Goal: Task Accomplishment & Management: Manage account settings

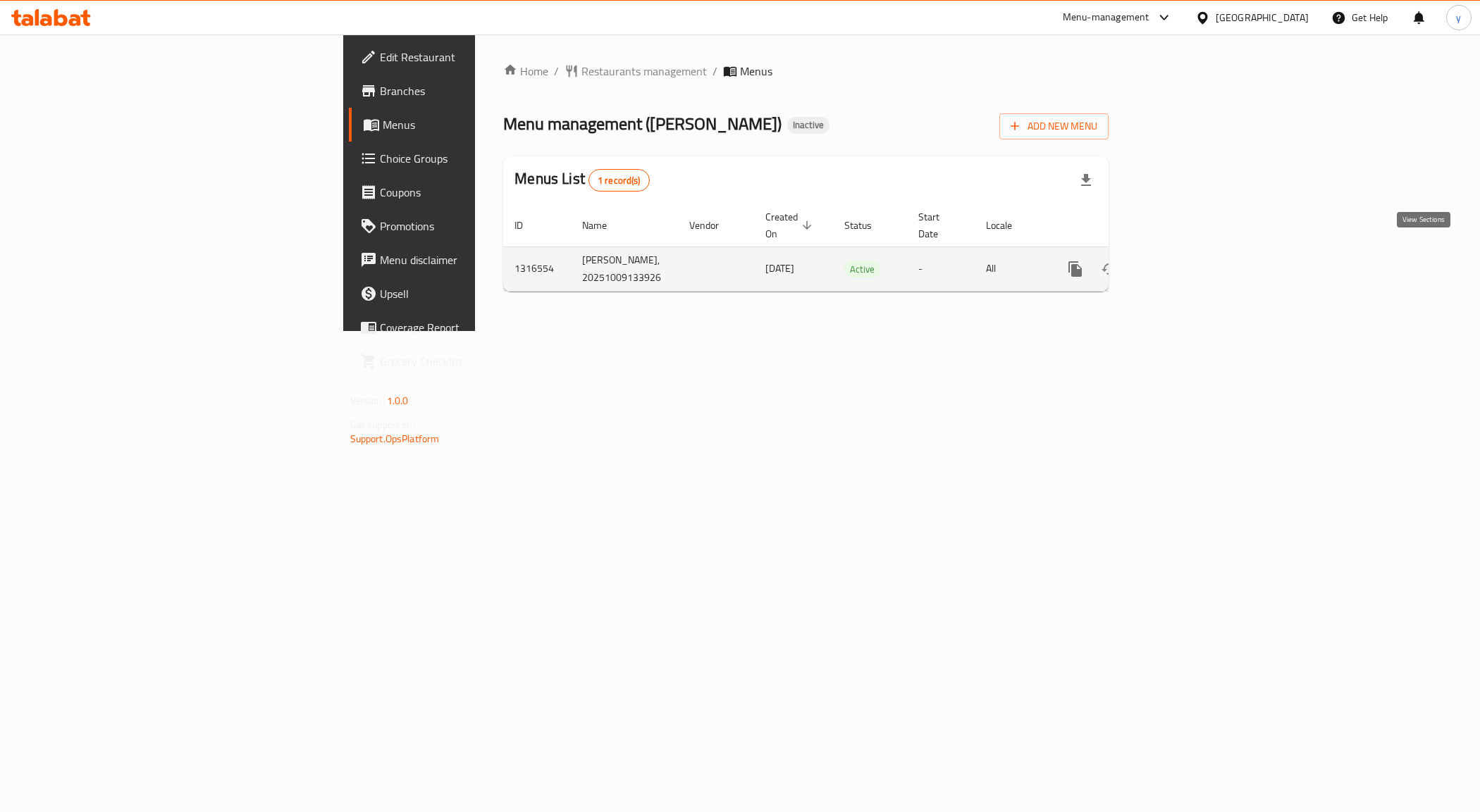
click at [1194, 252] on link "enhanced table" at bounding box center [1177, 269] width 34 height 34
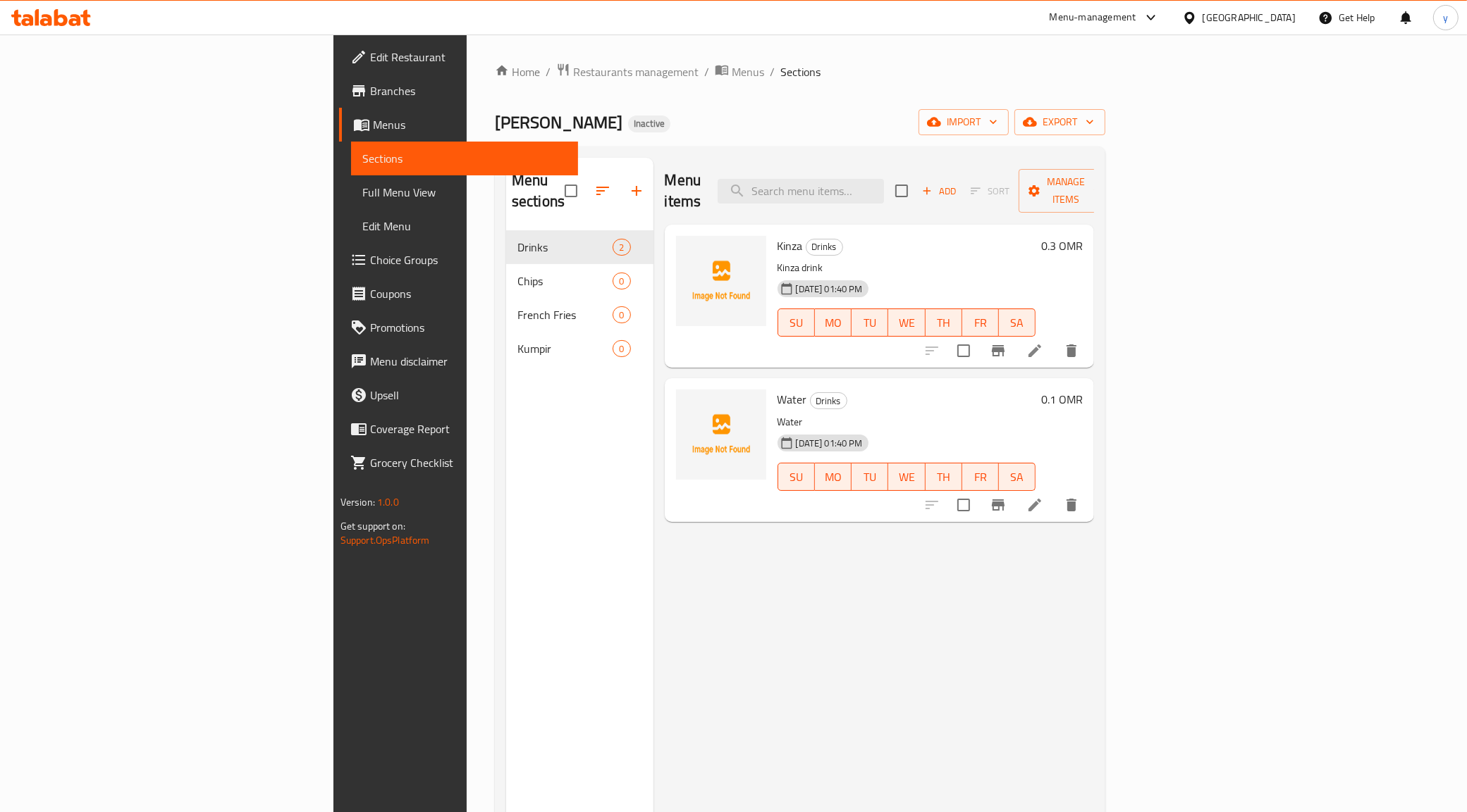
click at [373, 125] on span "Menus" at bounding box center [470, 125] width 194 height 17
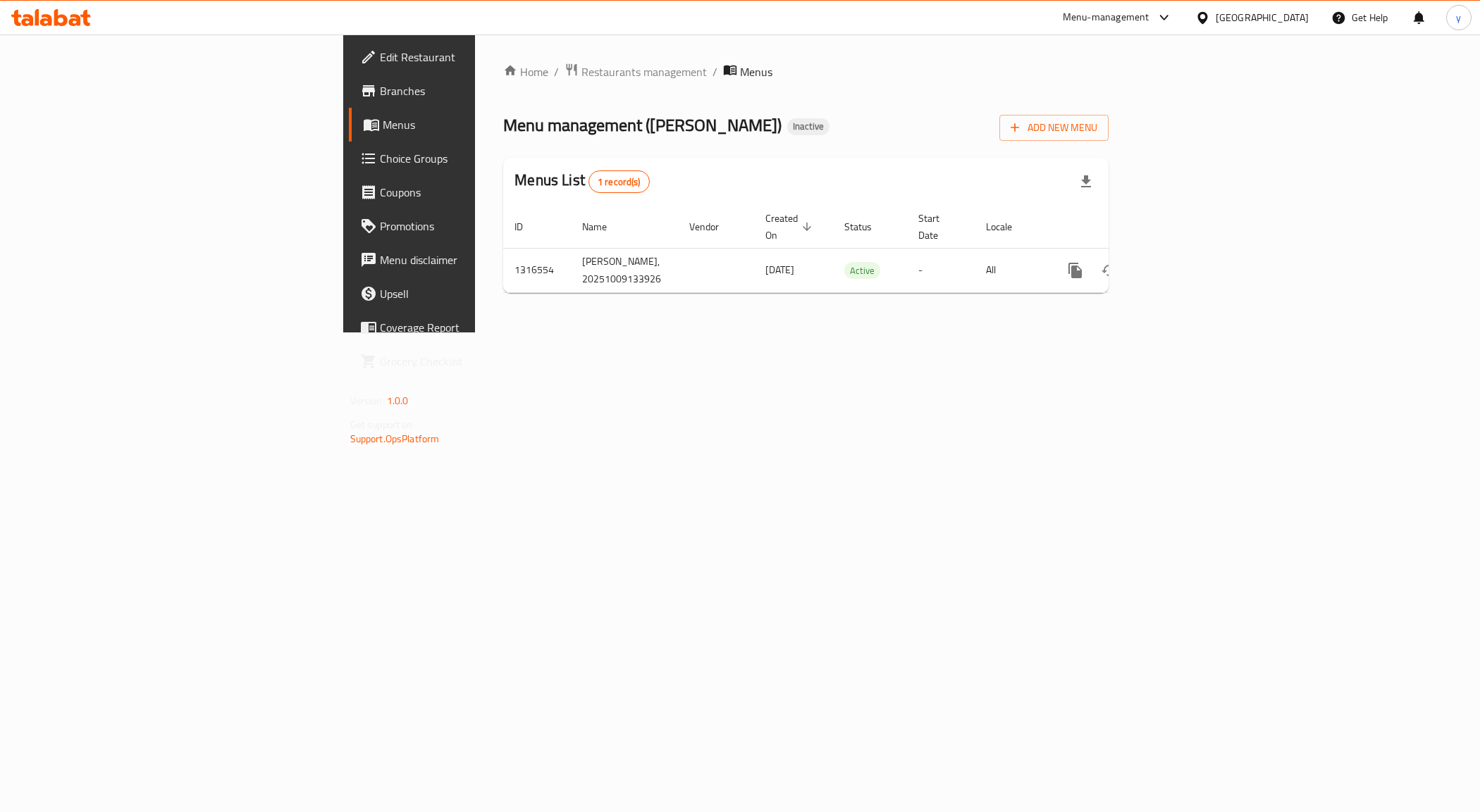
click at [383, 118] on span "Menus" at bounding box center [481, 125] width 197 height 17
click at [380, 88] on span "Branches" at bounding box center [480, 91] width 200 height 17
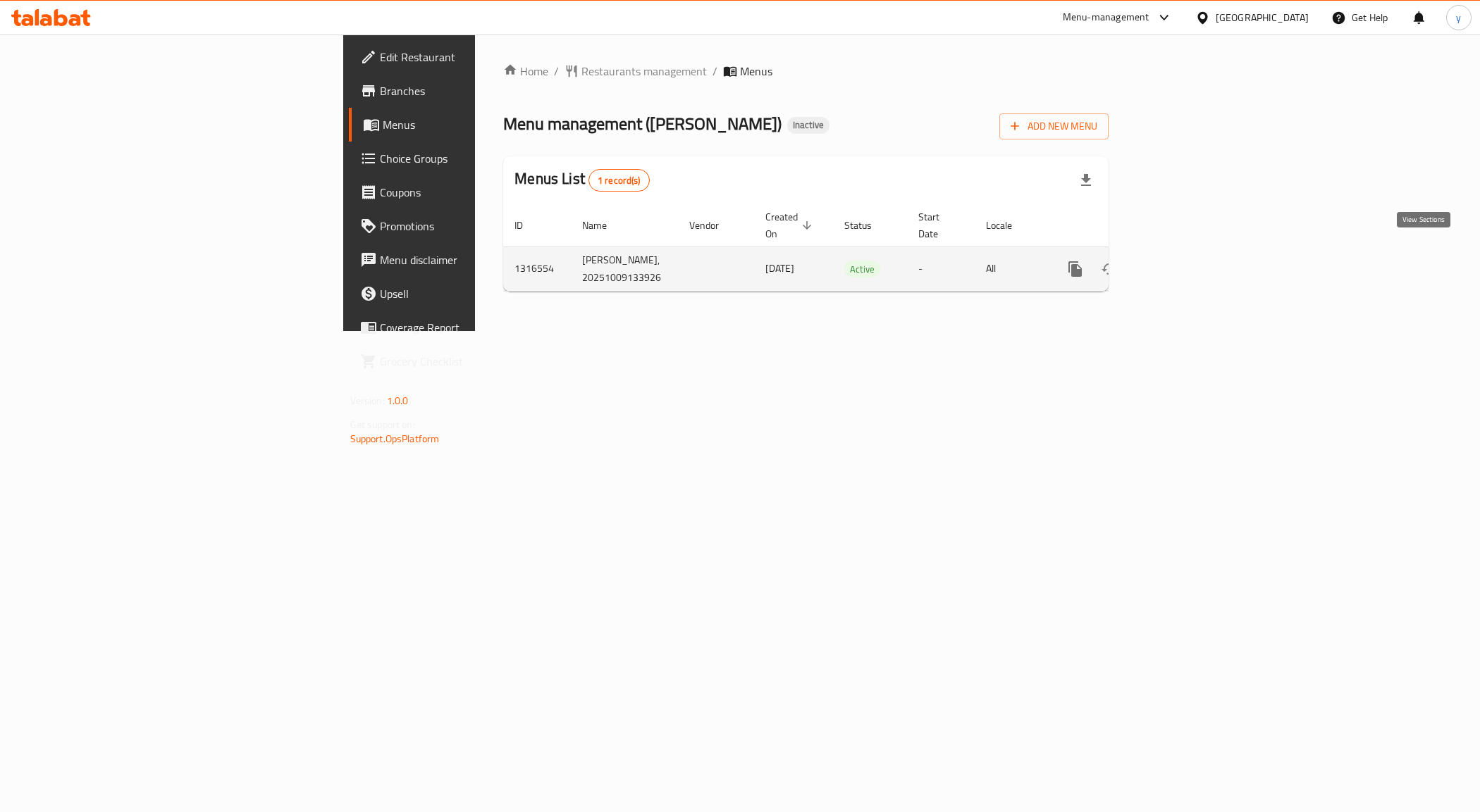
click at [1186, 260] on icon "enhanced table" at bounding box center [1177, 269] width 17 height 17
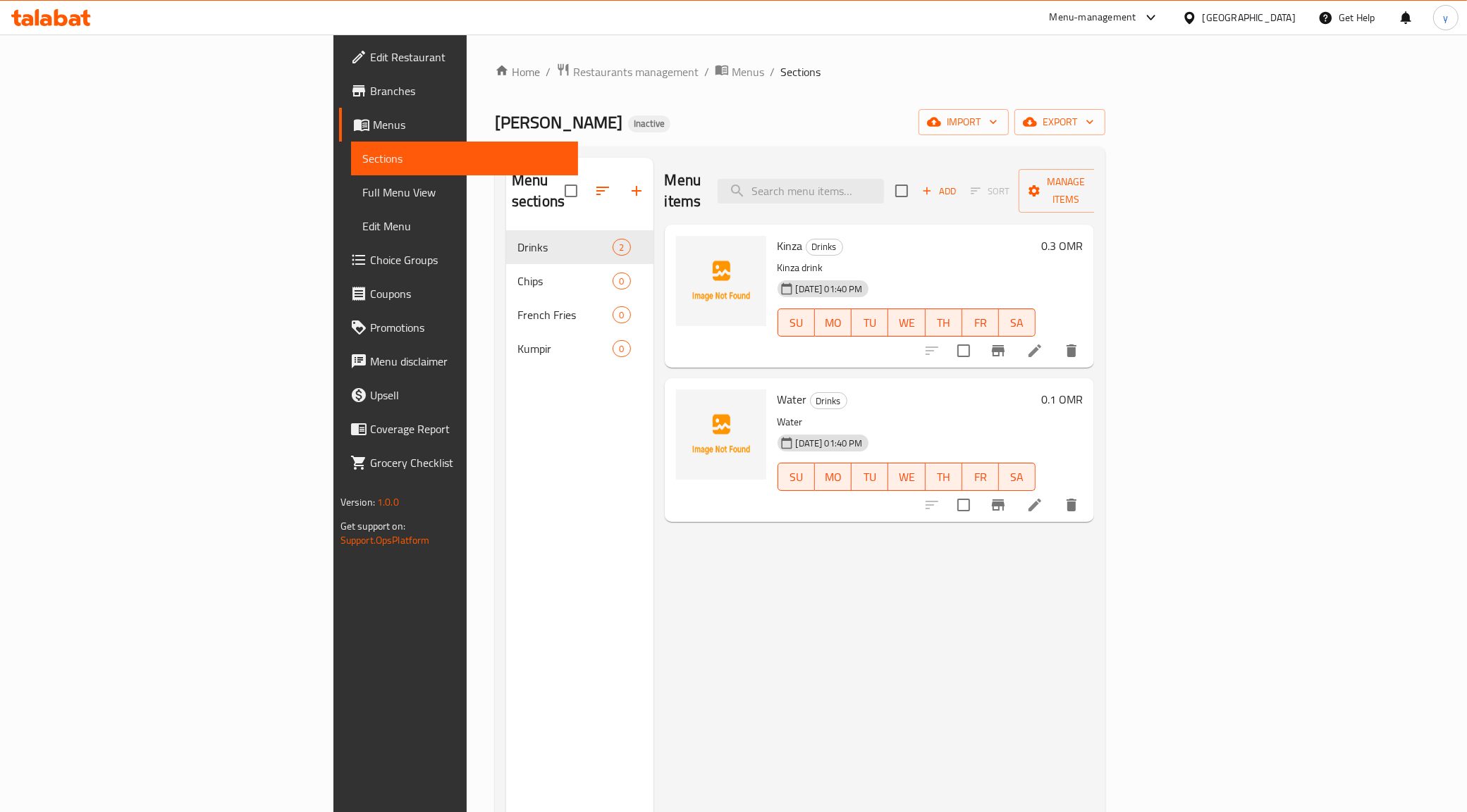
click at [985, 72] on ol "Home / Restaurants management / Menus / Sections" at bounding box center [800, 72] width 611 height 19
click at [370, 93] on span "Branches" at bounding box center [468, 91] width 197 height 17
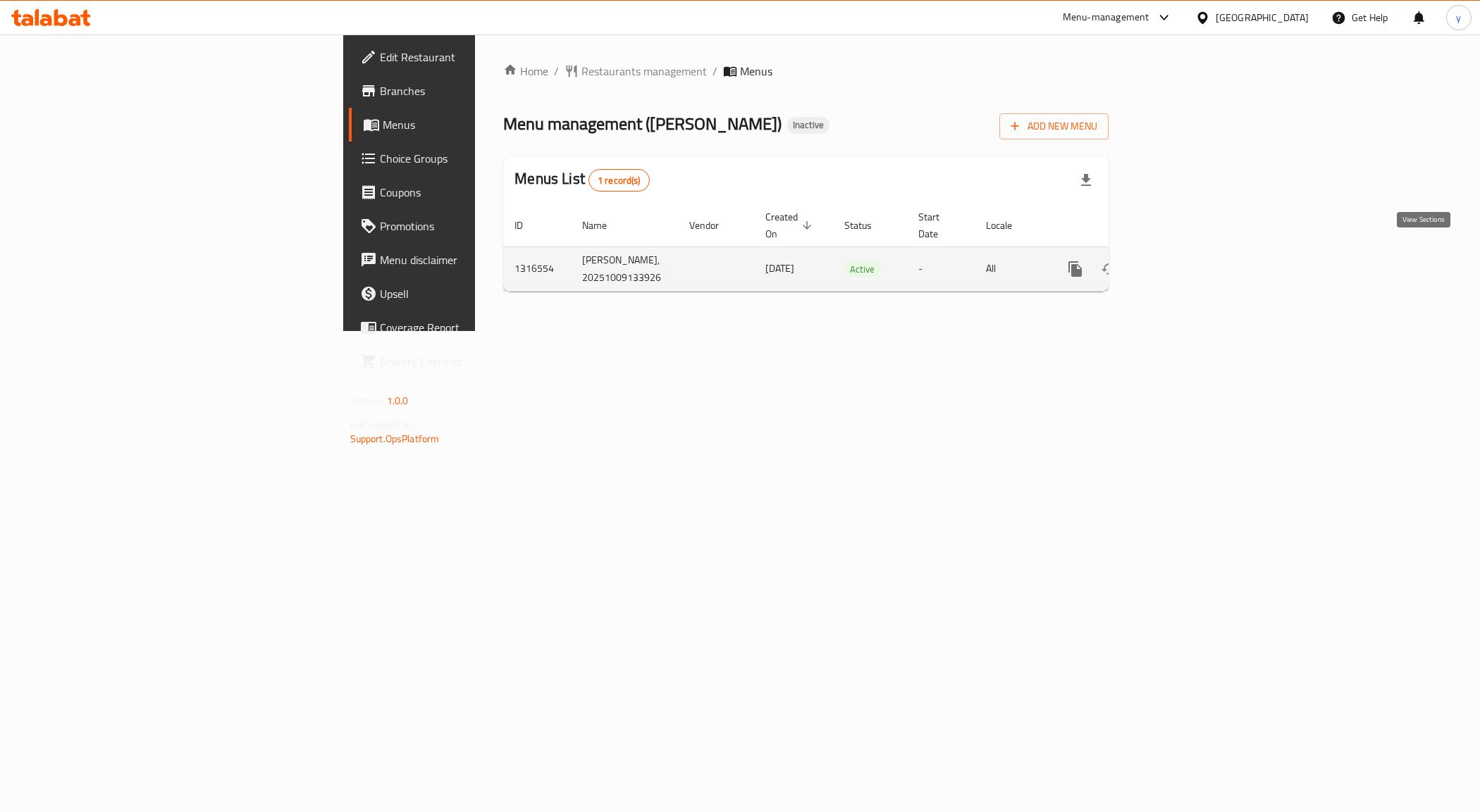
click at [1194, 252] on link "enhanced table" at bounding box center [1177, 269] width 34 height 34
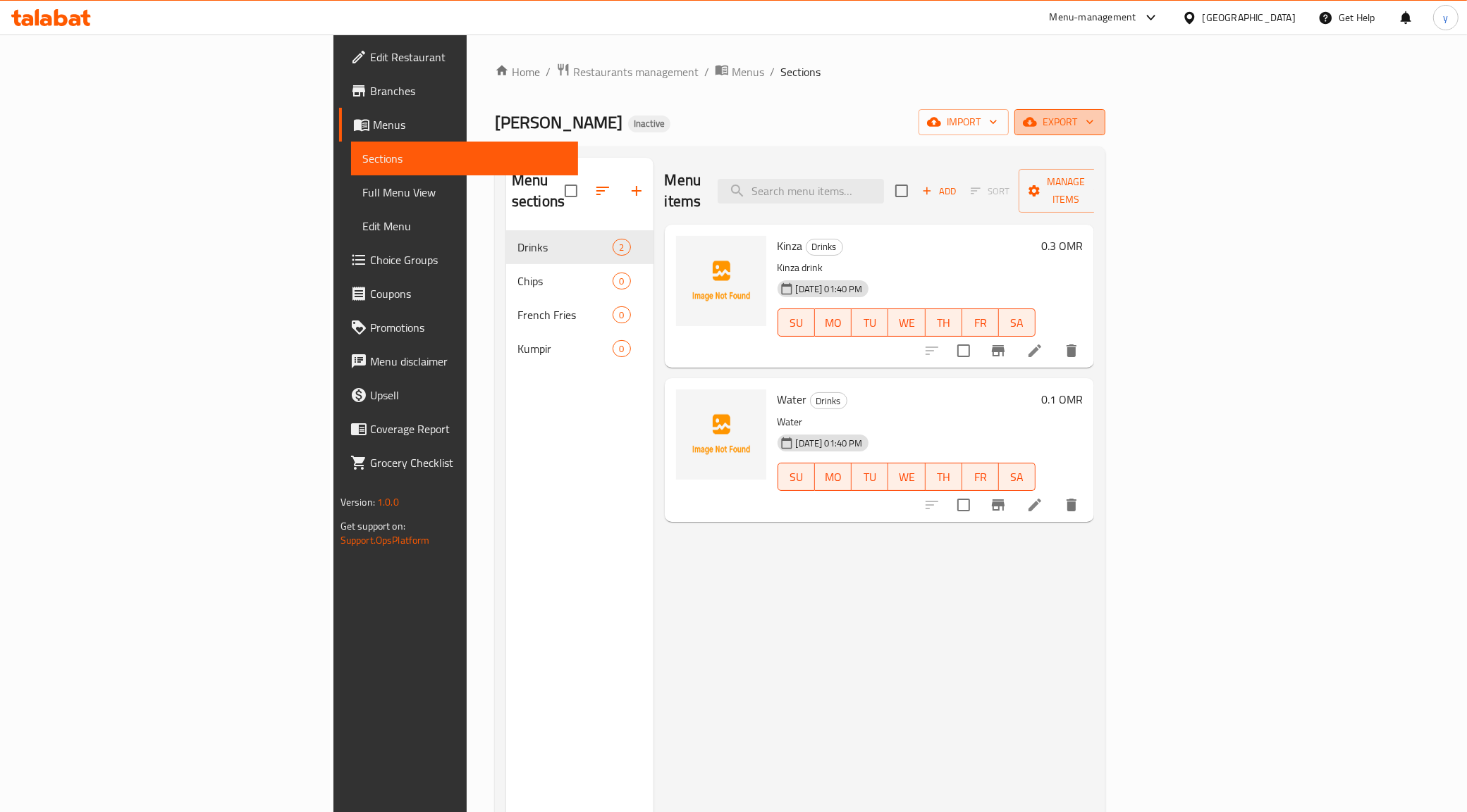
click at [1106, 110] on button "export" at bounding box center [1059, 122] width 91 height 26
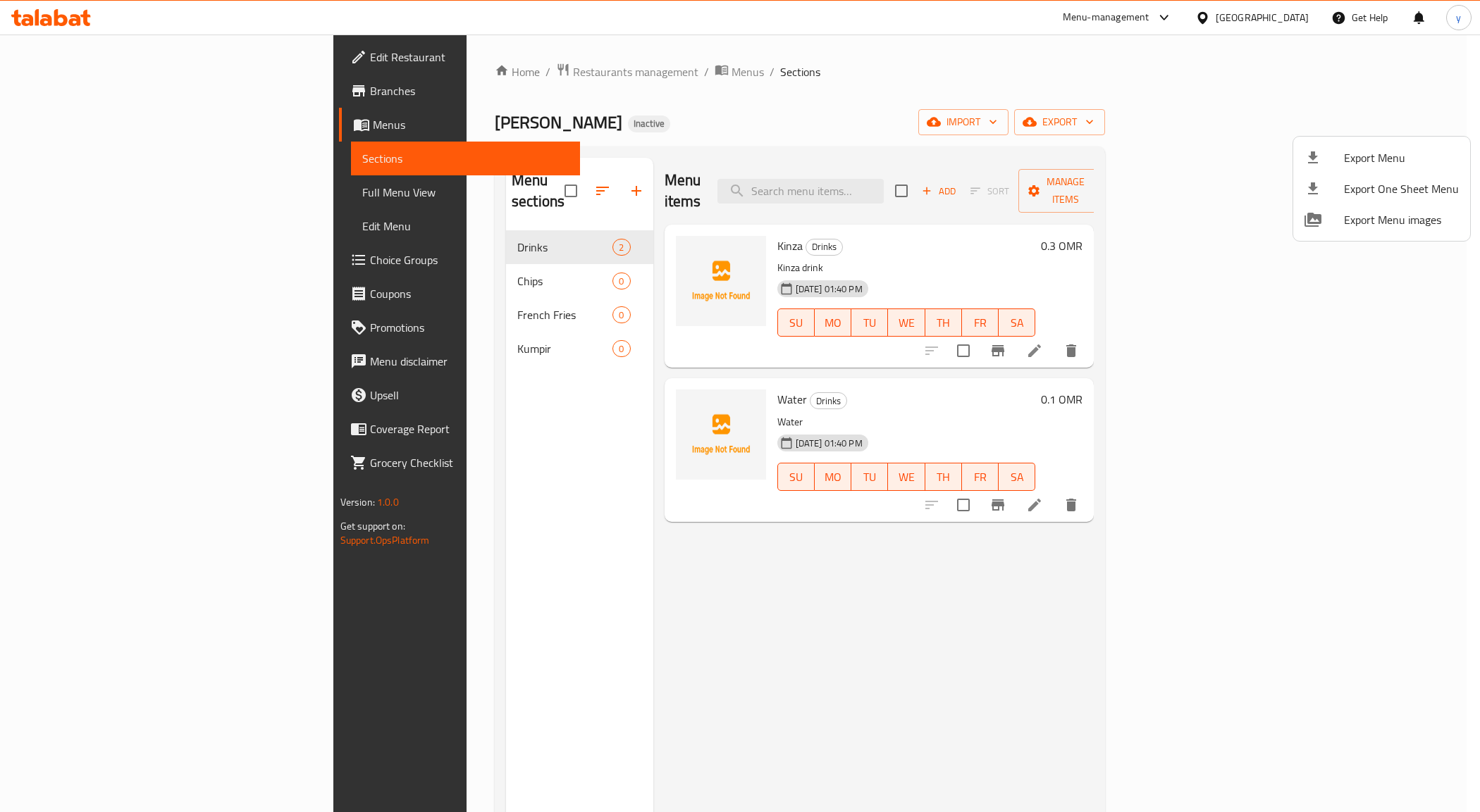
click at [189, 169] on div at bounding box center [740, 406] width 1480 height 812
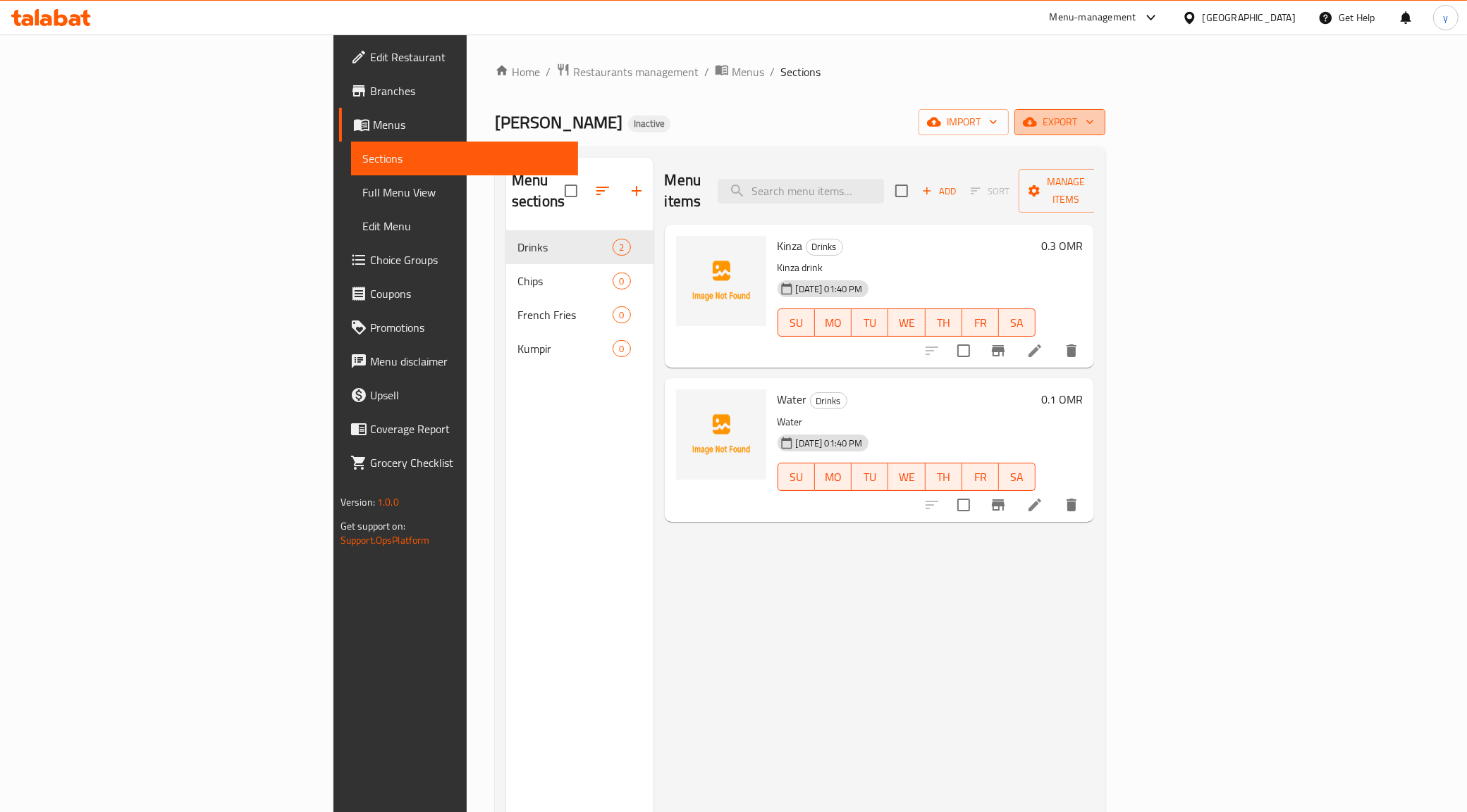
click at [1094, 117] on span "export" at bounding box center [1059, 122] width 68 height 18
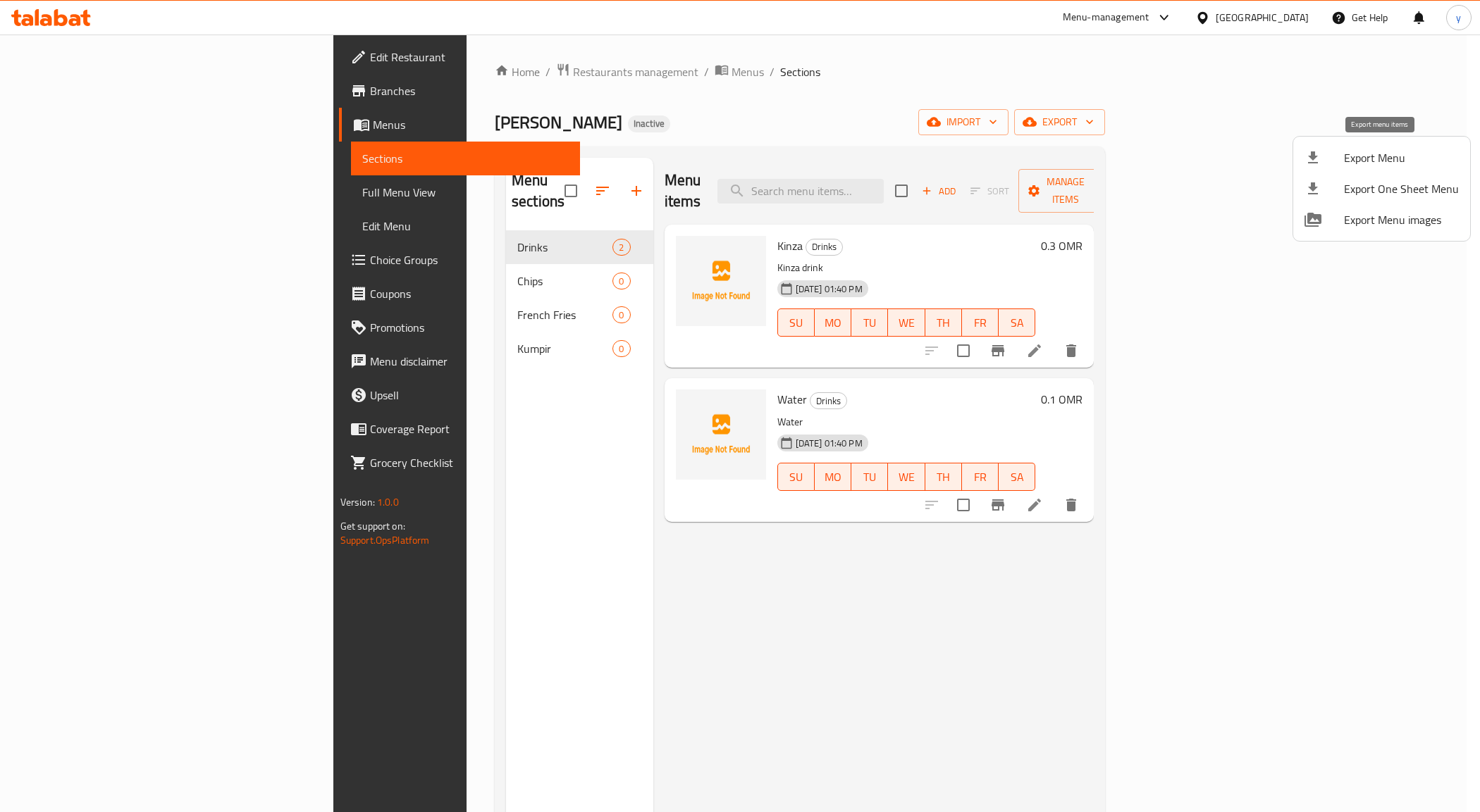
click at [1331, 149] on div at bounding box center [1324, 158] width 39 height 17
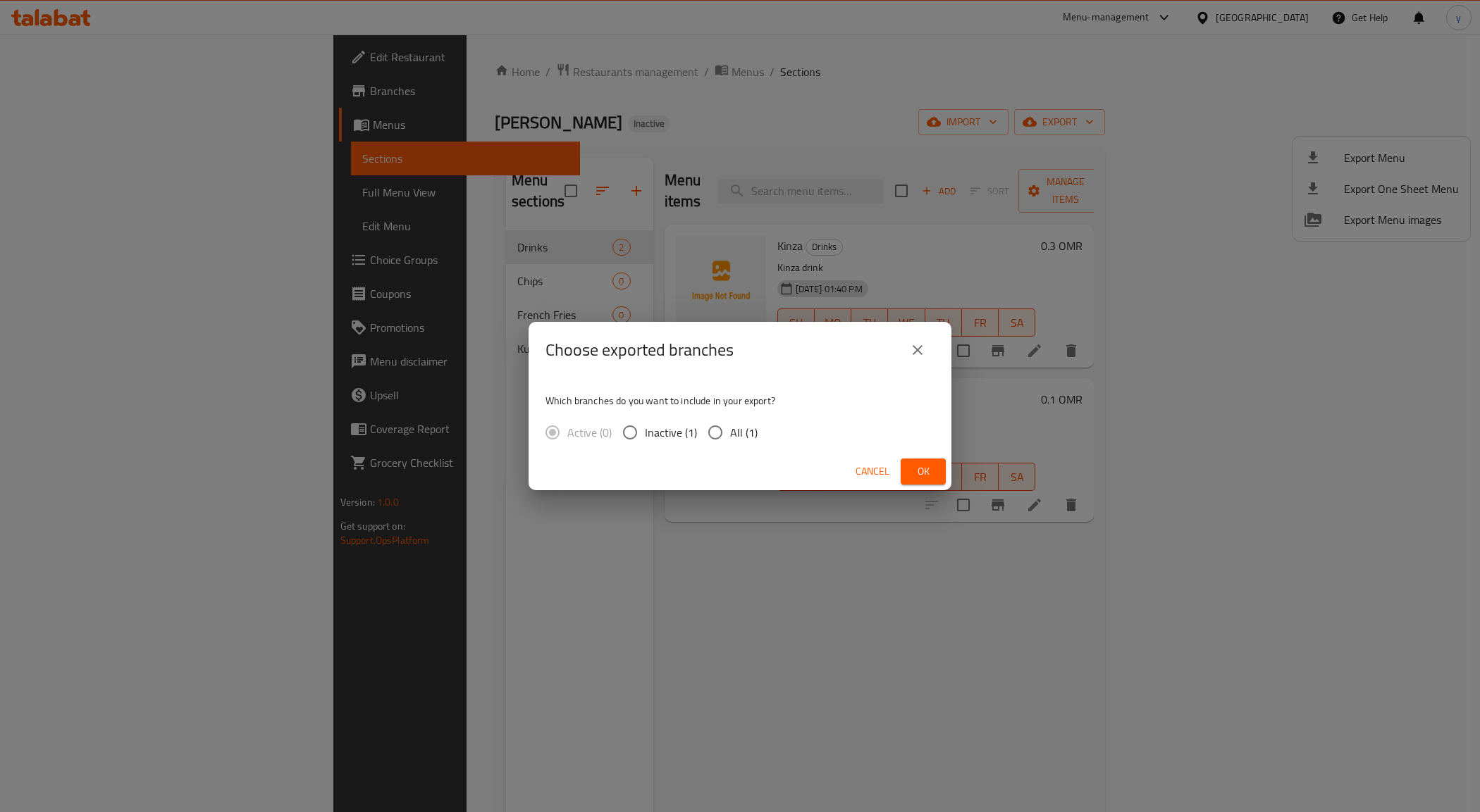
click at [733, 424] on span "All (1)" at bounding box center [743, 432] width 27 height 17
click at [730, 424] on input "All (1)" at bounding box center [715, 433] width 30 height 30
radio input "true"
click at [928, 467] on span "Ok" at bounding box center [923, 471] width 22 height 18
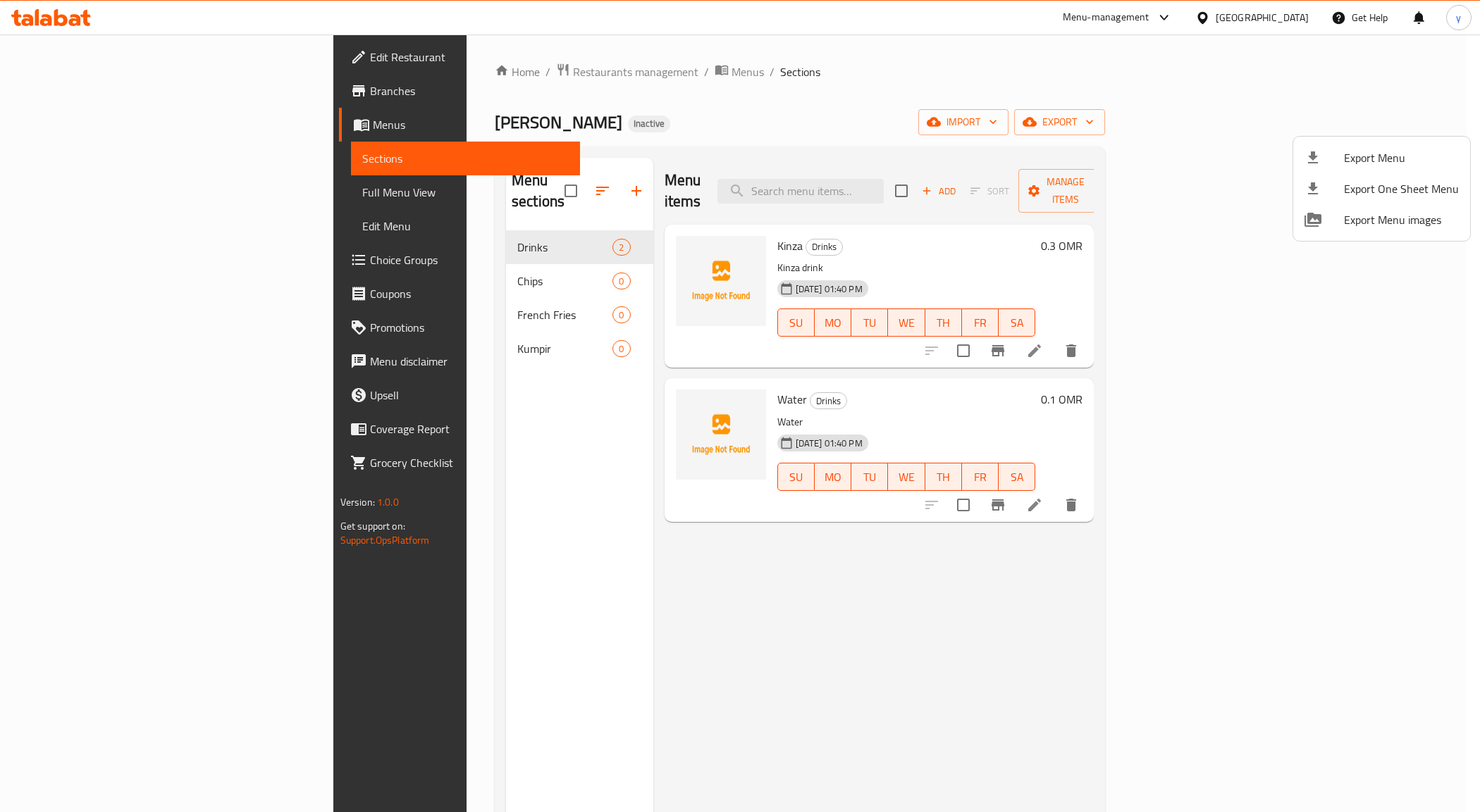
click at [82, 191] on div at bounding box center [740, 406] width 1480 height 812
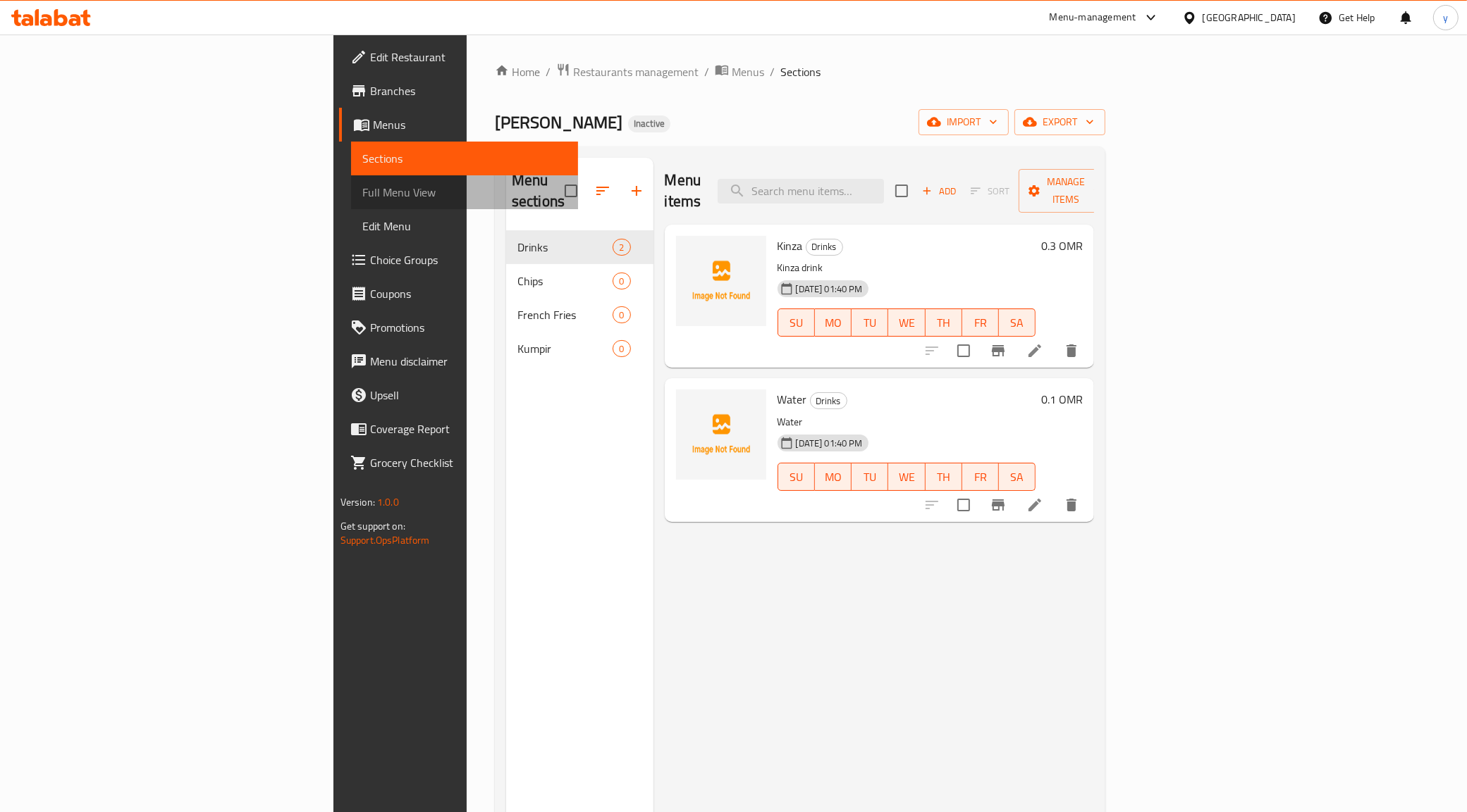
click at [362, 191] on span "Full Menu View" at bounding box center [465, 192] width 205 height 17
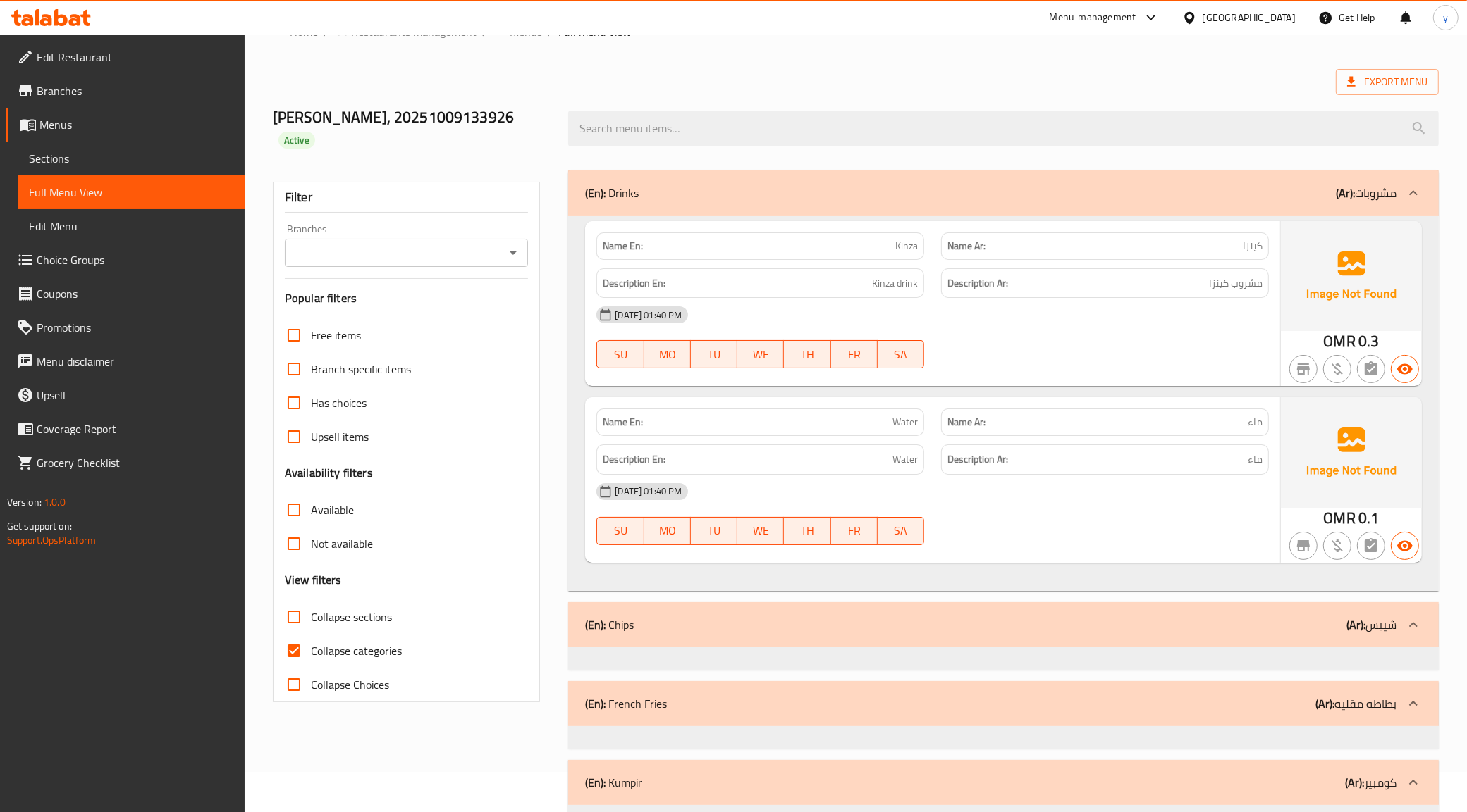
scroll to position [62, 0]
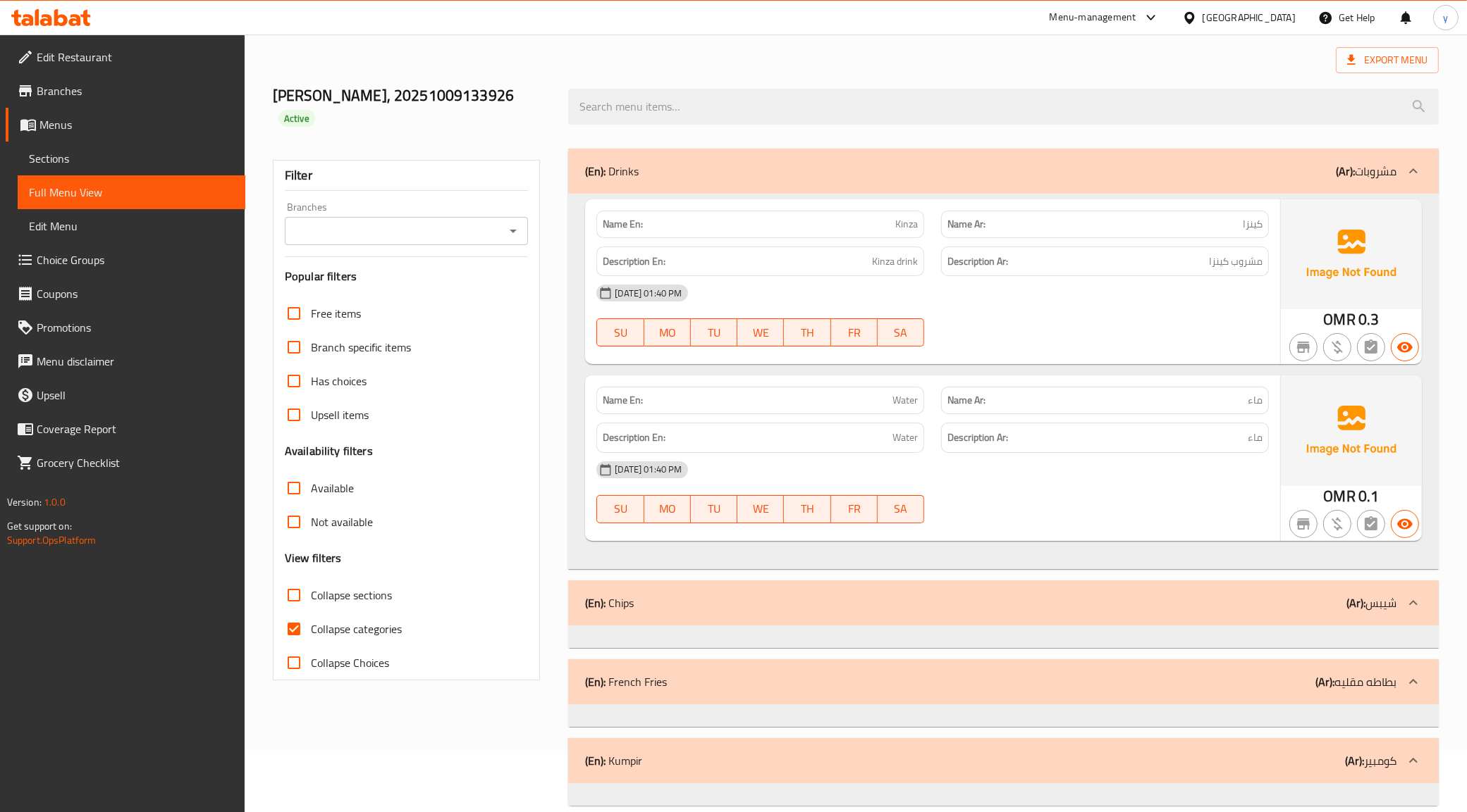
click at [301, 615] on input "Collapse categories" at bounding box center [294, 629] width 34 height 34
checkbox input "false"
click at [642, 595] on div "(En): Chips (Ar): شيبس" at bounding box center [991, 603] width 811 height 17
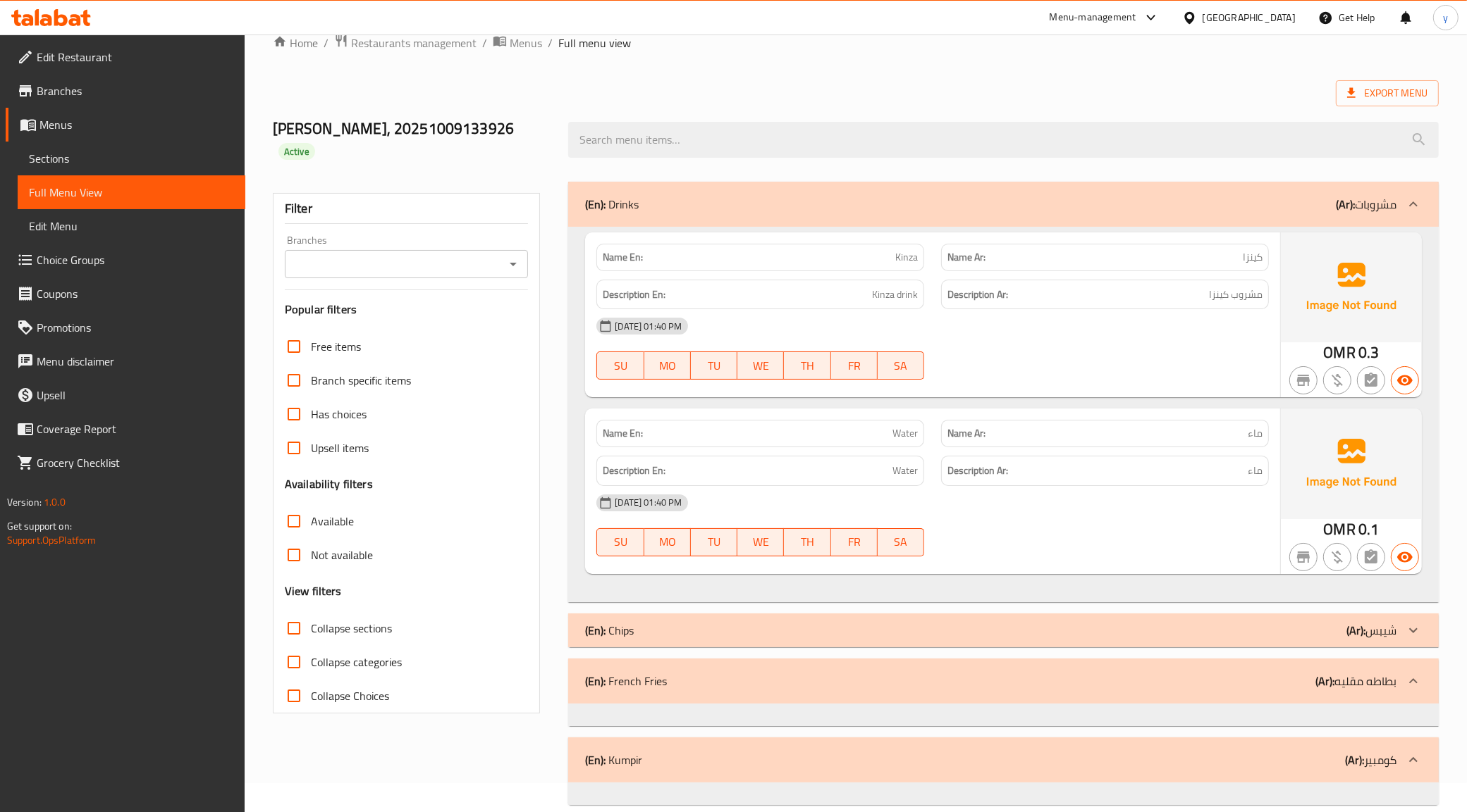
click at [628, 623] on p "(En): Chips" at bounding box center [610, 631] width 49 height 17
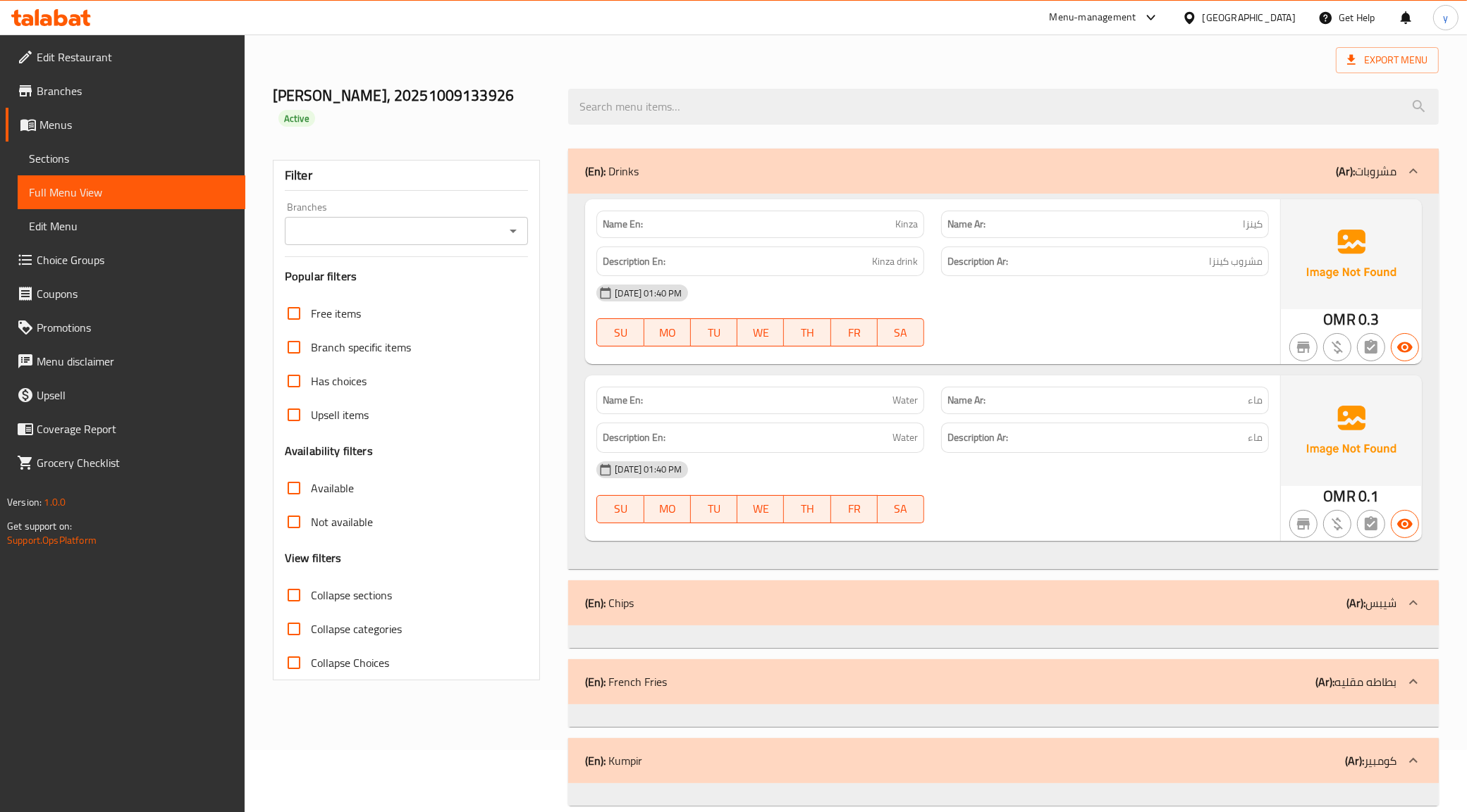
click at [659, 595] on div "(En): Chips (Ar): شيبس" at bounding box center [991, 603] width 811 height 17
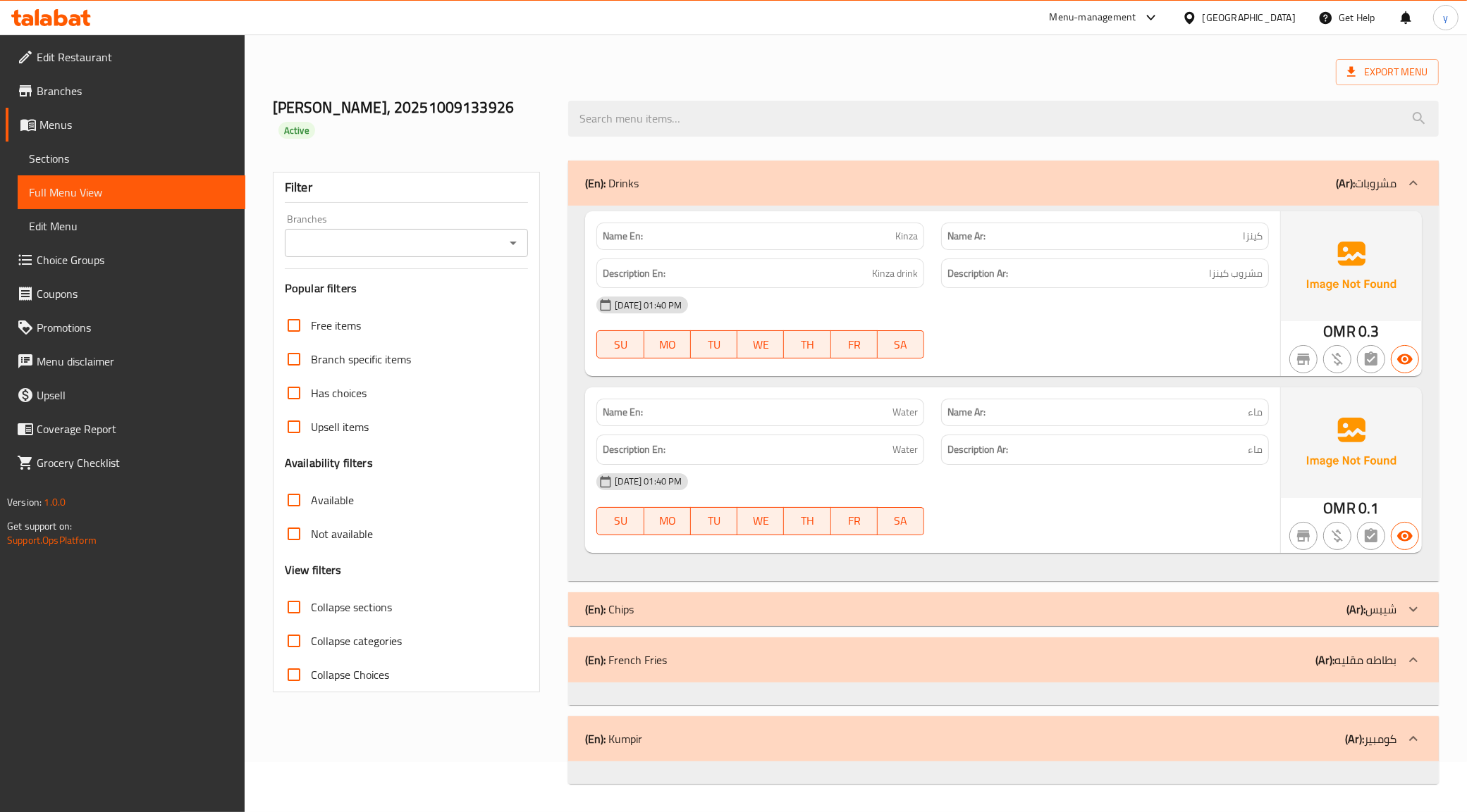
scroll to position [29, 0]
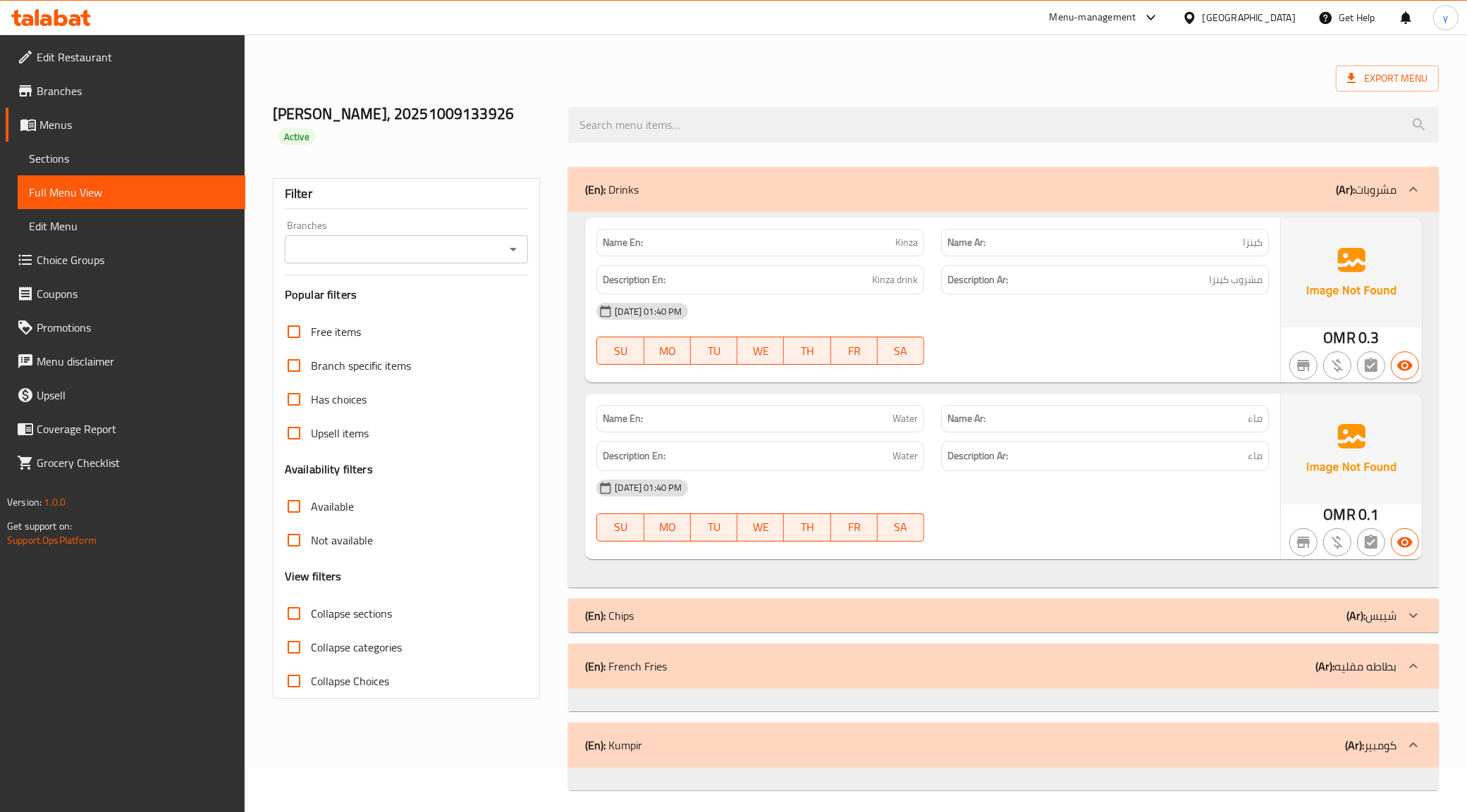
click at [659, 580] on div "(En): Drinks (Ar): مشروبات Name En: Kinza Name Ar: كينزا Description En: Kinza …" at bounding box center [1003, 479] width 870 height 623
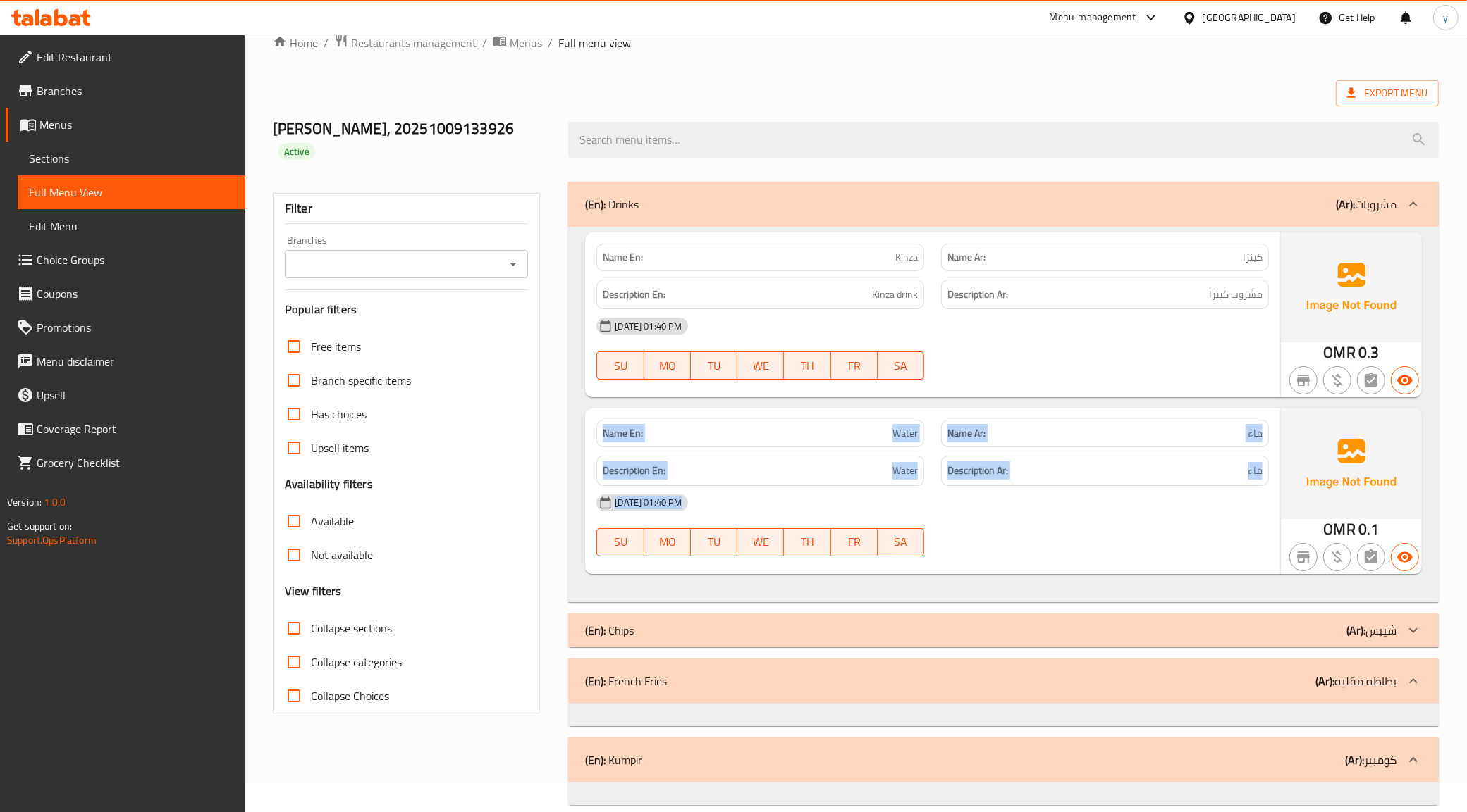
click at [659, 580] on div "Name En: Kinza Name Ar: كينزا Description En: Kinza drink Description Ar: مشروب…" at bounding box center [1003, 414] width 870 height 375
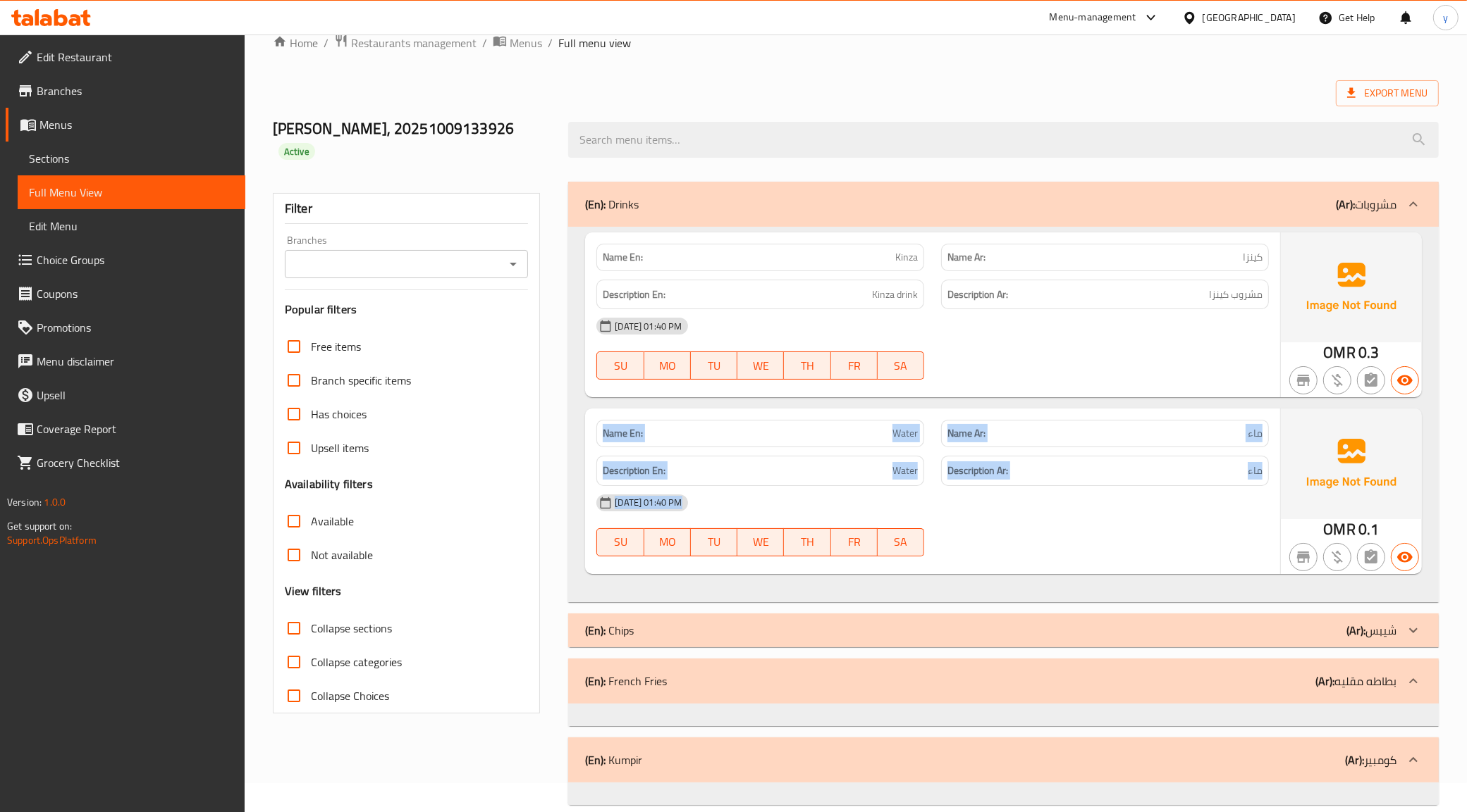
click at [659, 580] on div "Name En: Kinza Name Ar: كينزا Description En: Kinza drink Description Ar: مشروب…" at bounding box center [1003, 414] width 870 height 375
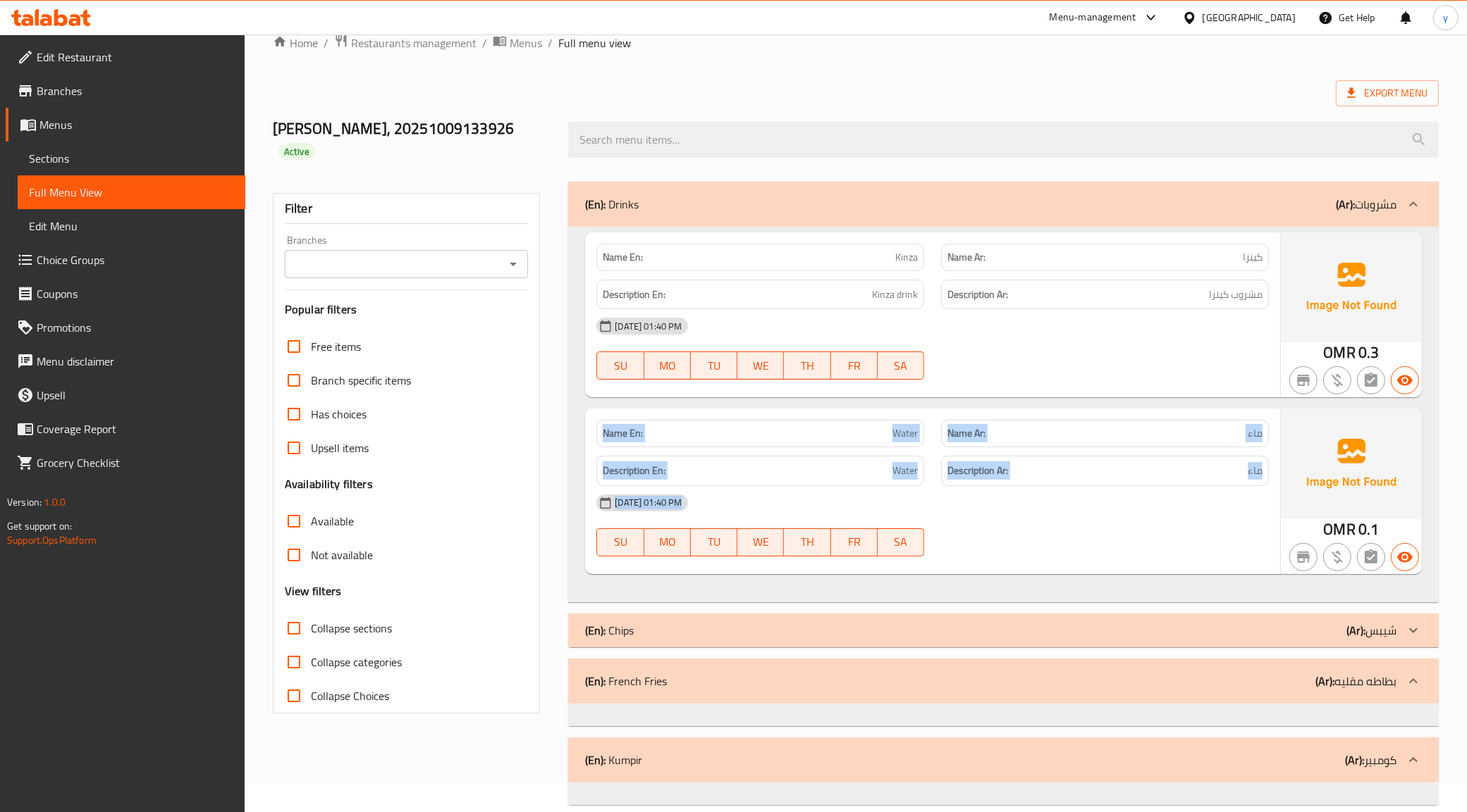
click at [659, 580] on div "Name En: Kinza Name Ar: كينزا Description En: Kinza drink Description Ar: مشروب…" at bounding box center [1003, 414] width 870 height 375
click at [646, 623] on div "(En): Chips (Ar): شيبس" at bounding box center [991, 631] width 811 height 17
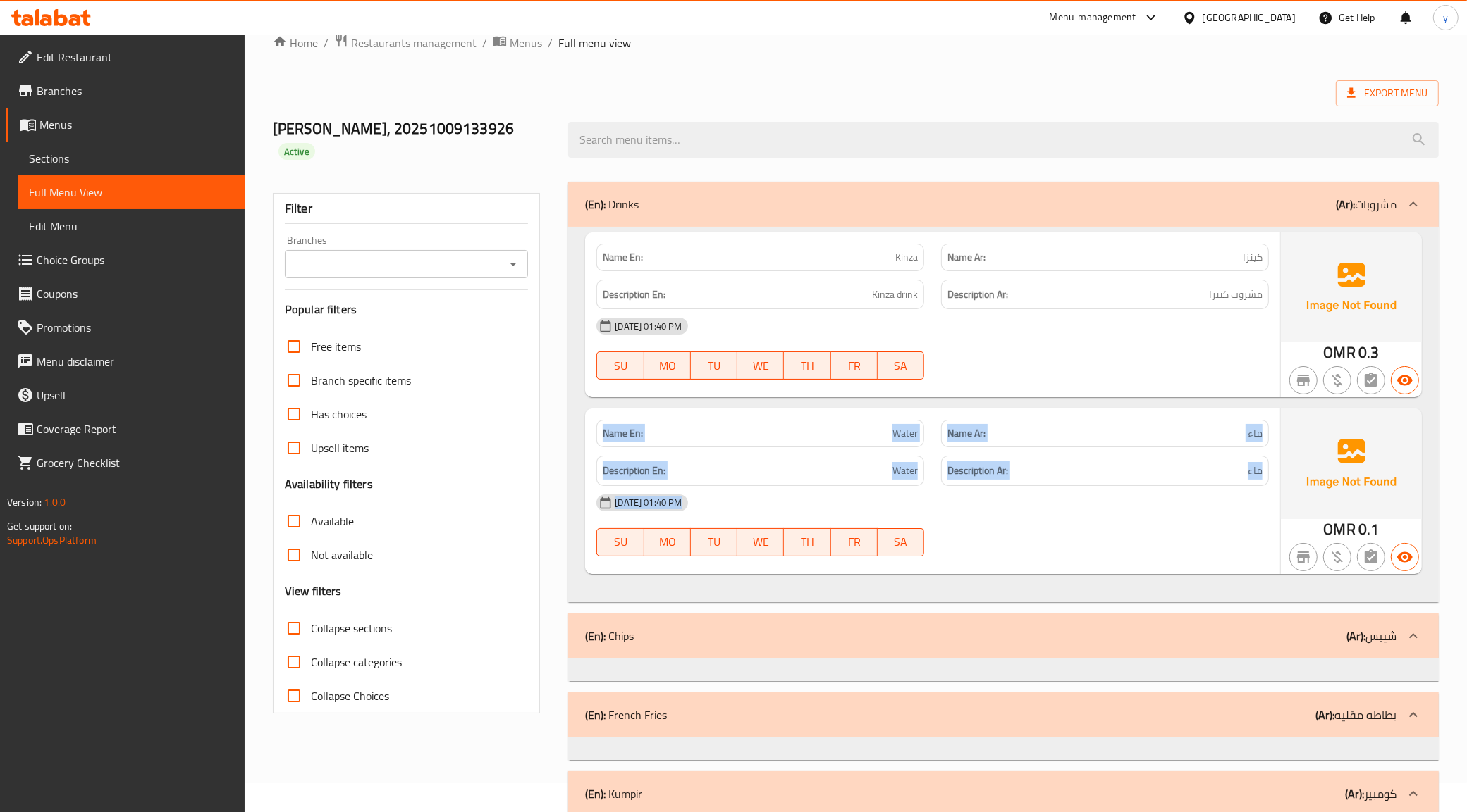
click at [639, 693] on div "(En): French Fries (Ar): بطاطه مقليه" at bounding box center [1003, 715] width 870 height 45
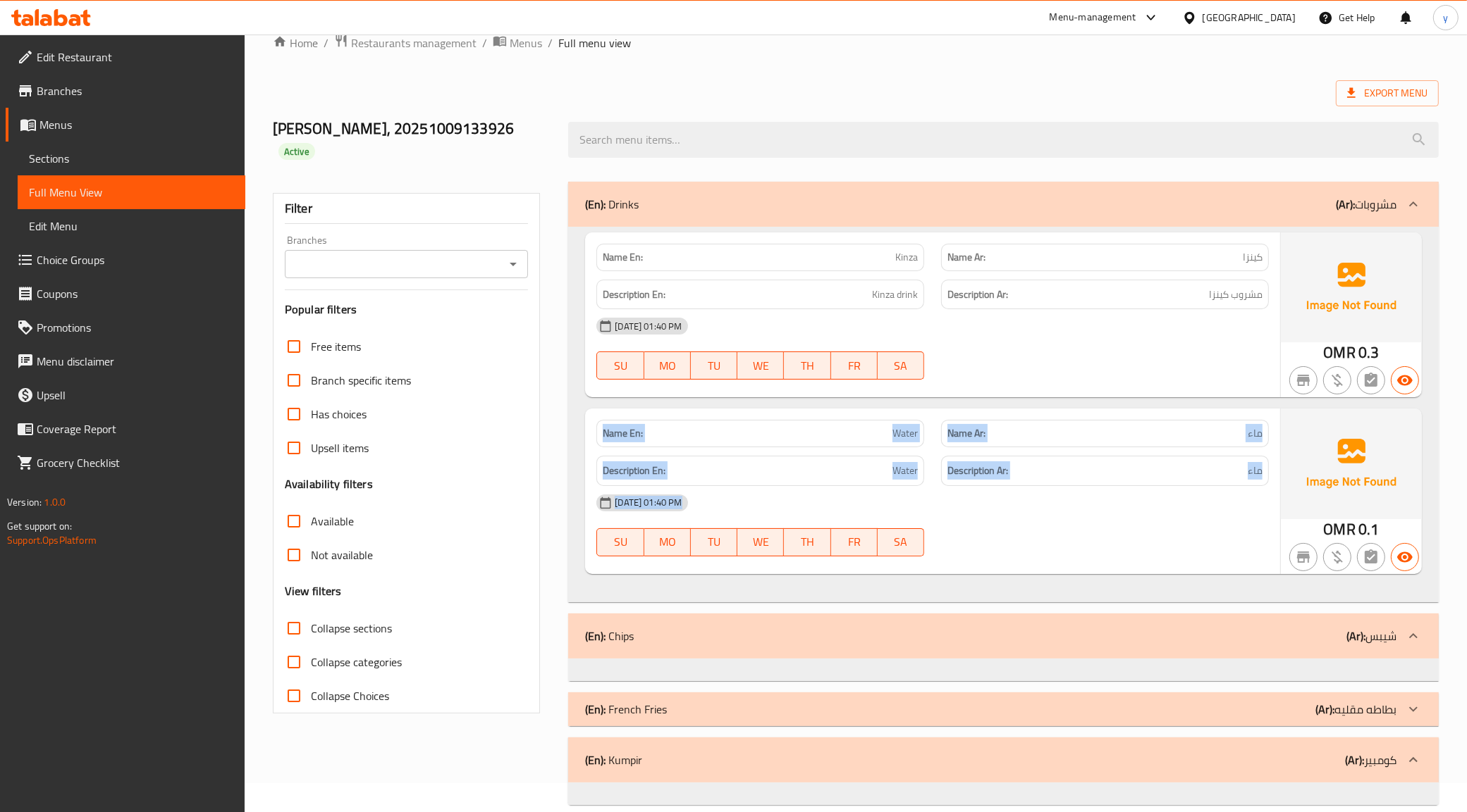
click at [37, 131] on span at bounding box center [29, 125] width 20 height 17
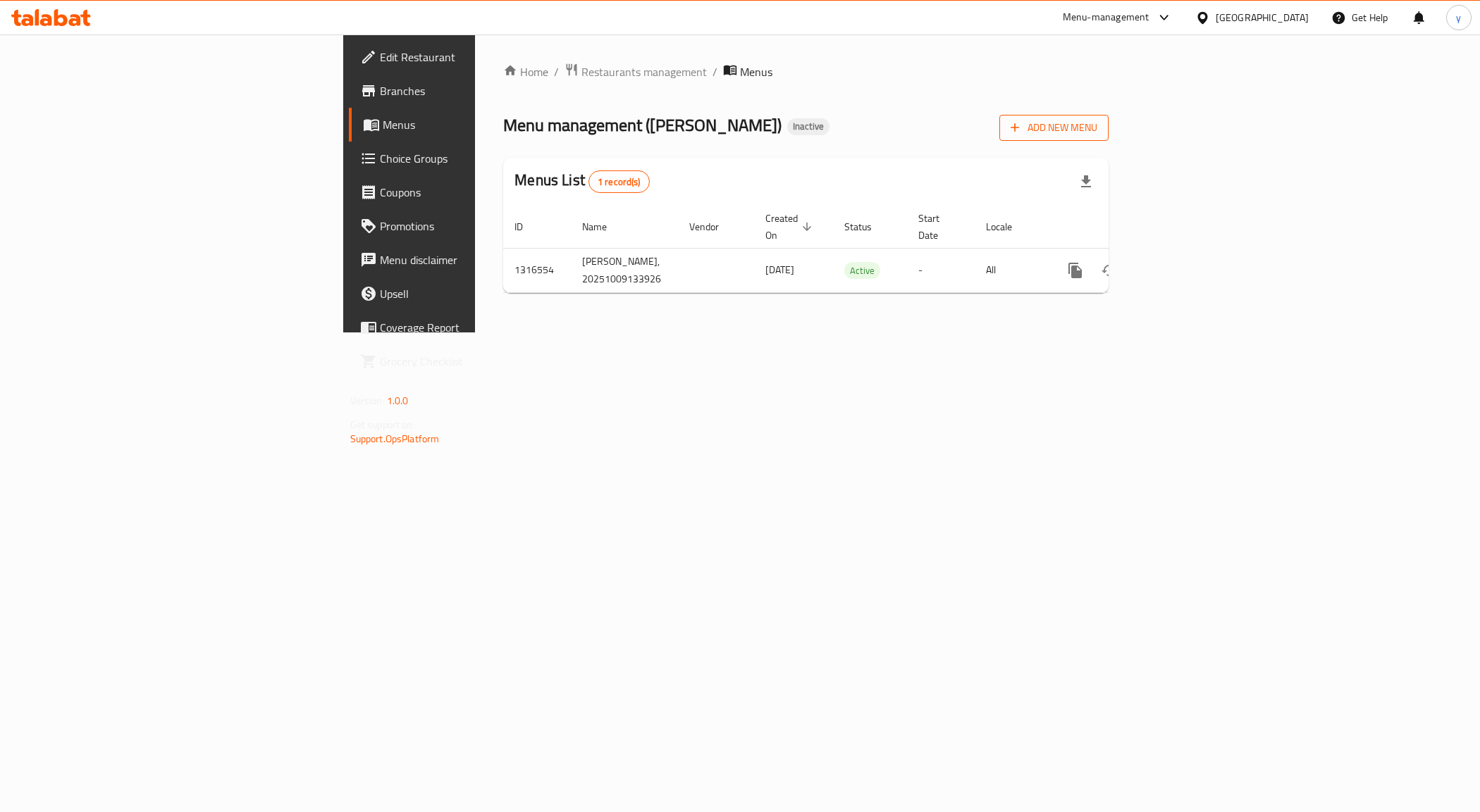
click at [1097, 135] on span "Add New Menu" at bounding box center [1054, 128] width 87 height 18
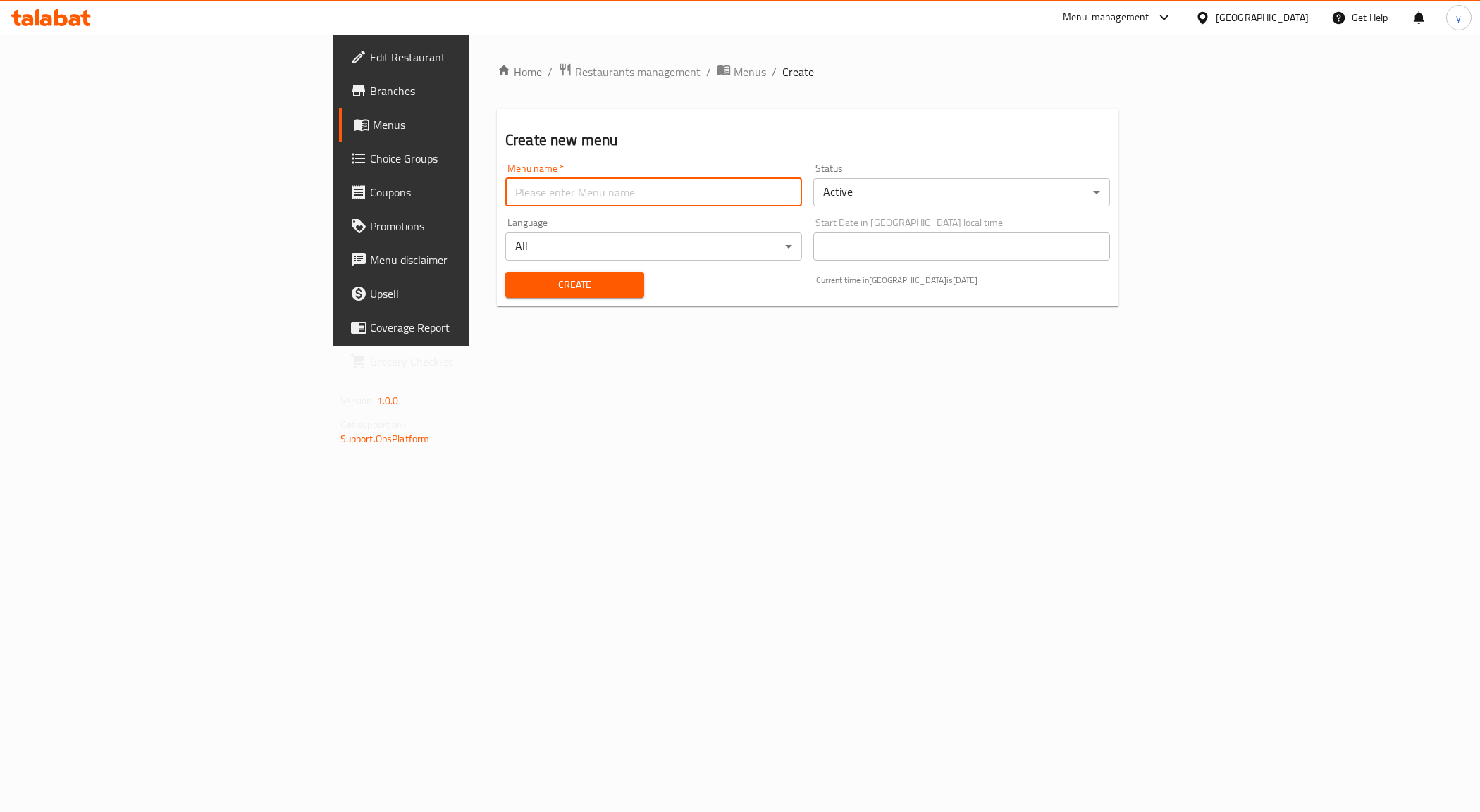
click at [604, 180] on input "text" at bounding box center [654, 192] width 297 height 28
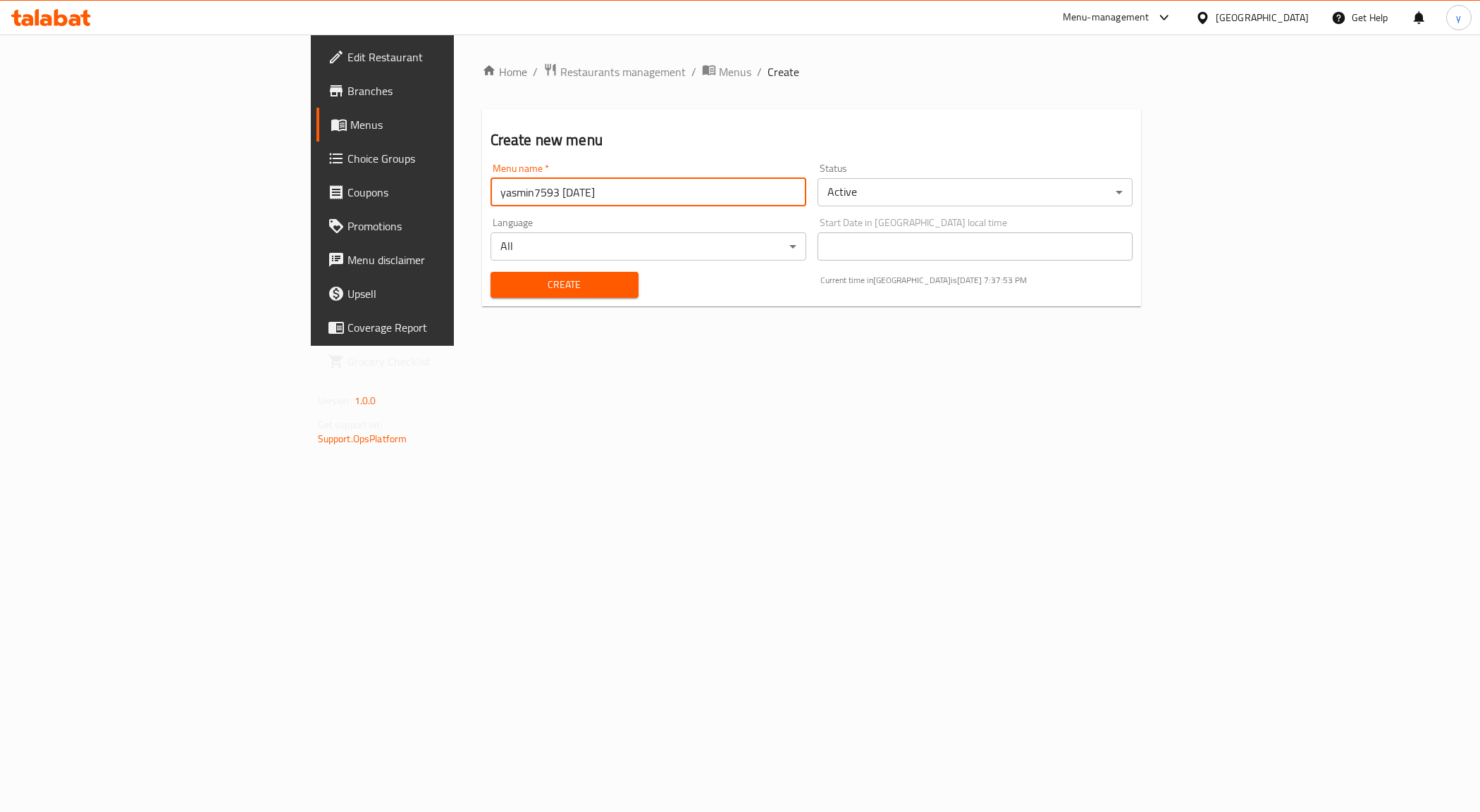
type input "yasmin7593 [DATE]"
click at [502, 287] on span "Create" at bounding box center [565, 285] width 125 height 18
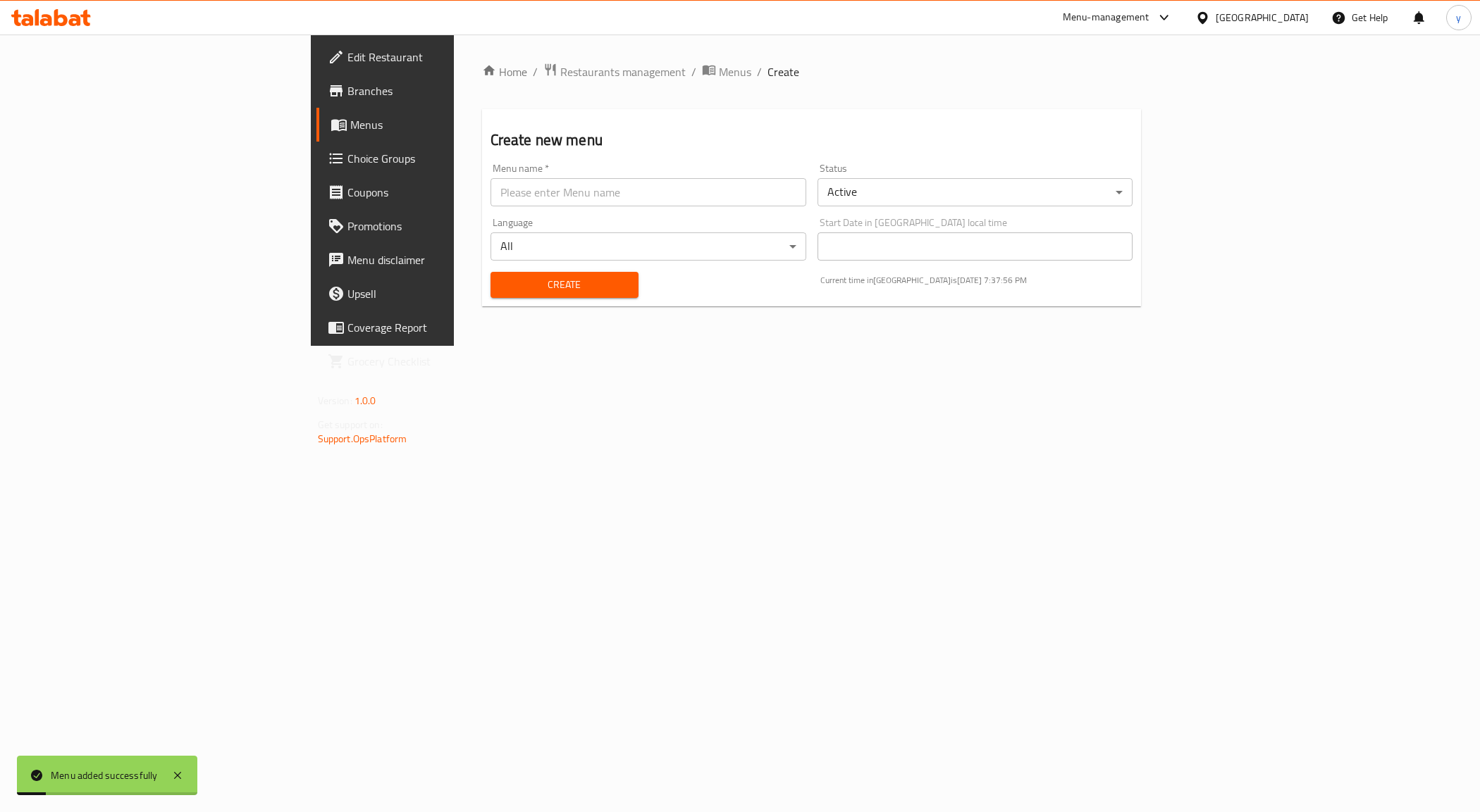
click at [350, 117] on span "Menus" at bounding box center [448, 125] width 197 height 17
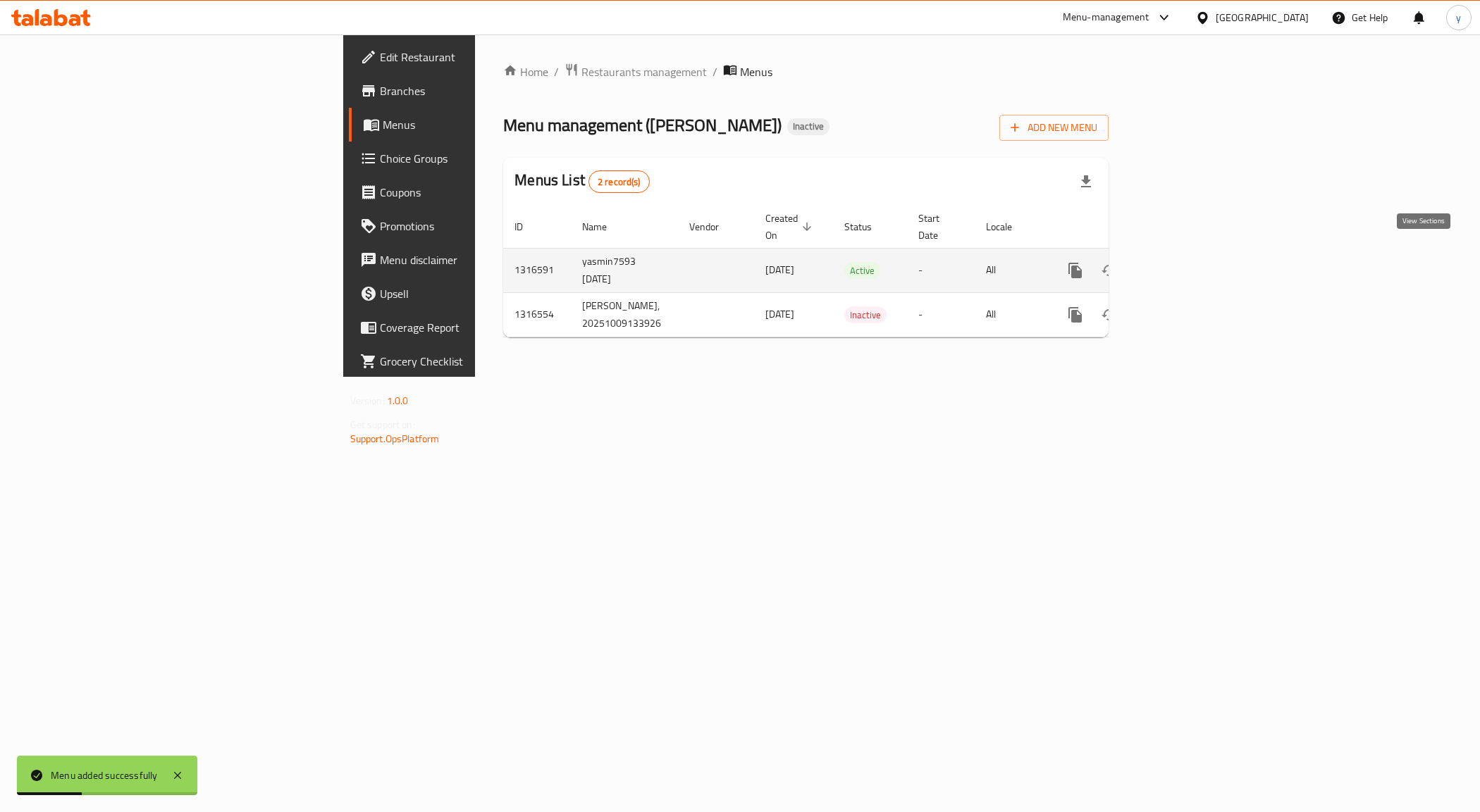
click at [1186, 262] on icon "enhanced table" at bounding box center [1177, 271] width 17 height 17
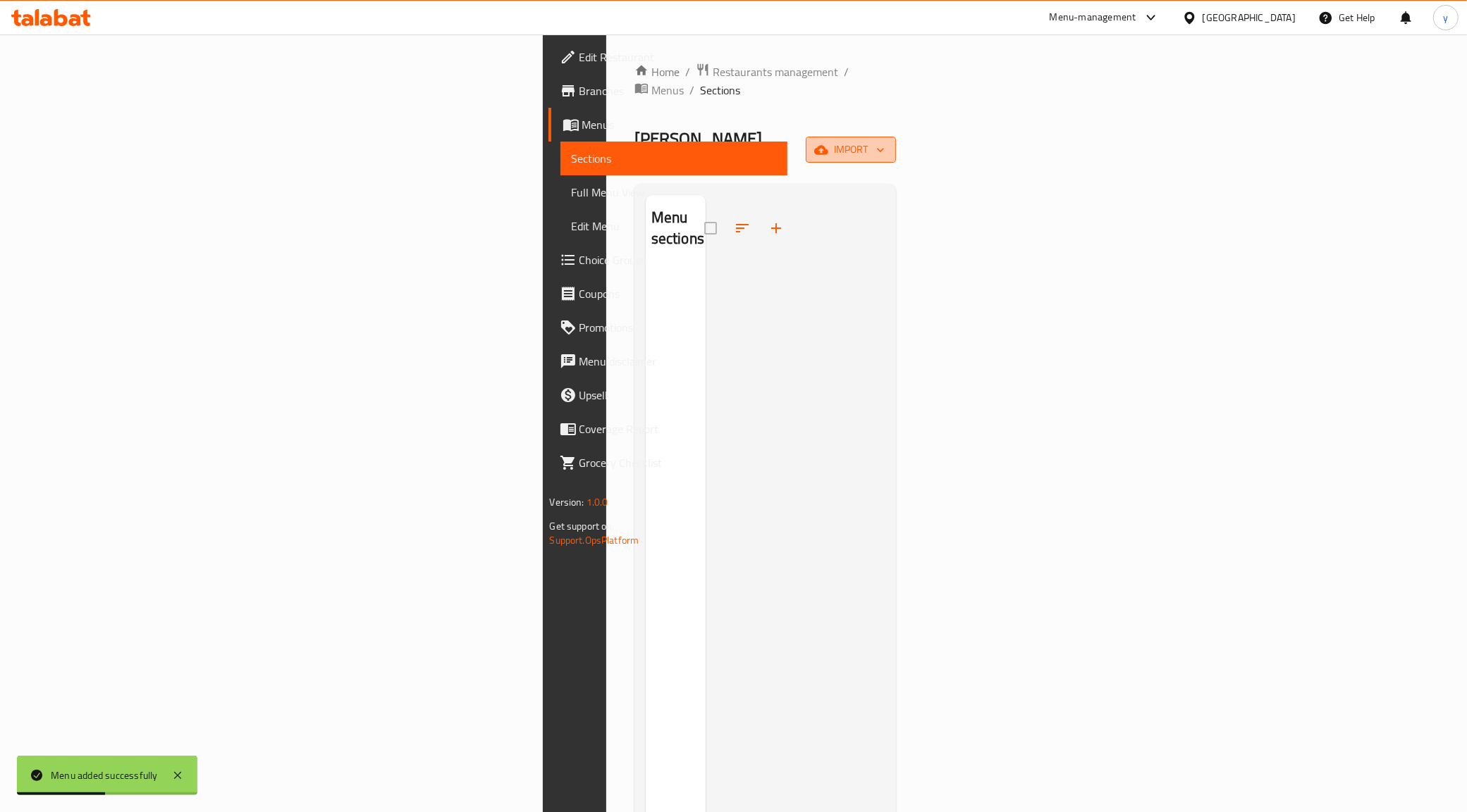
click at [884, 141] on span "import" at bounding box center [851, 149] width 67 height 18
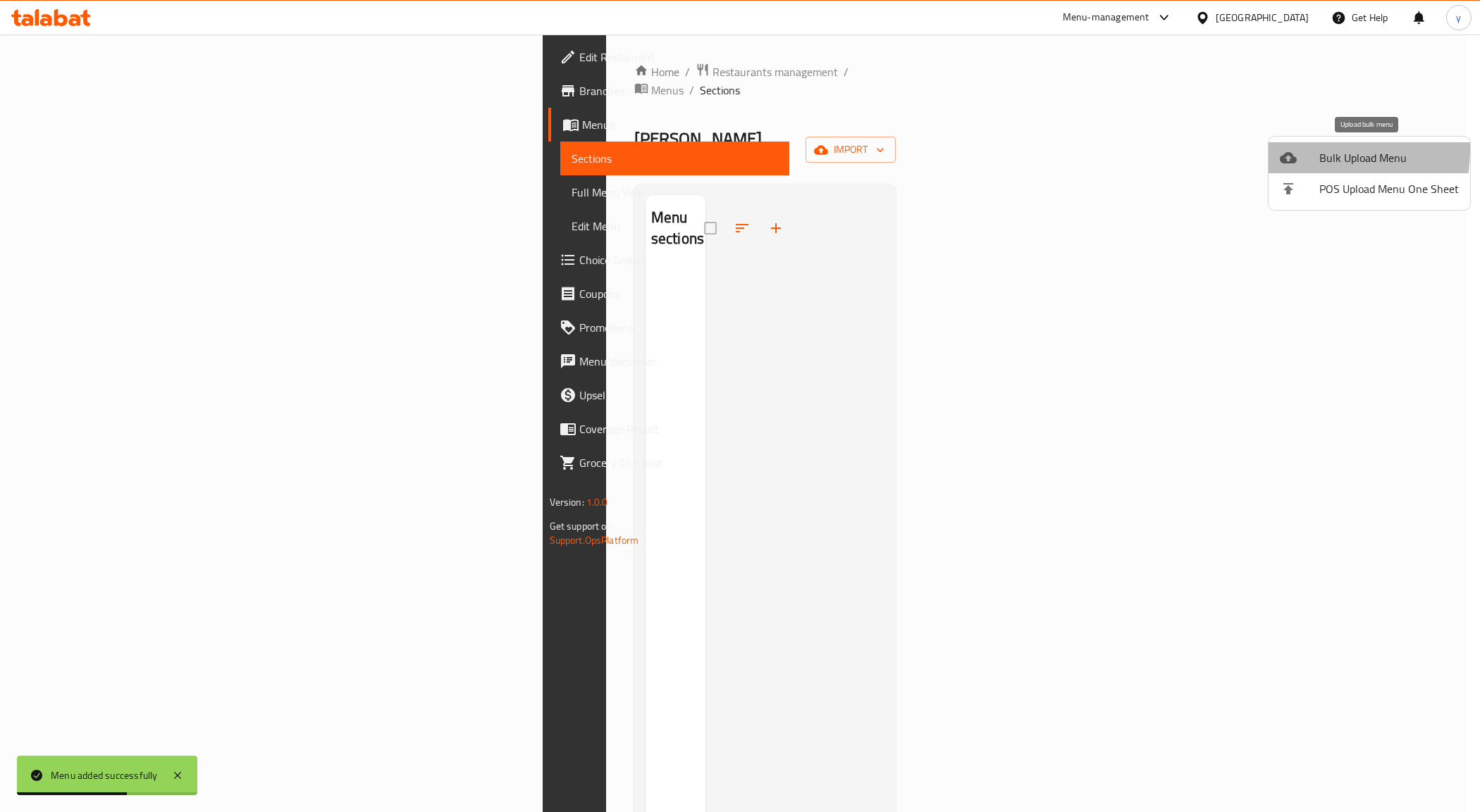
click at [1304, 150] on div at bounding box center [1300, 158] width 39 height 17
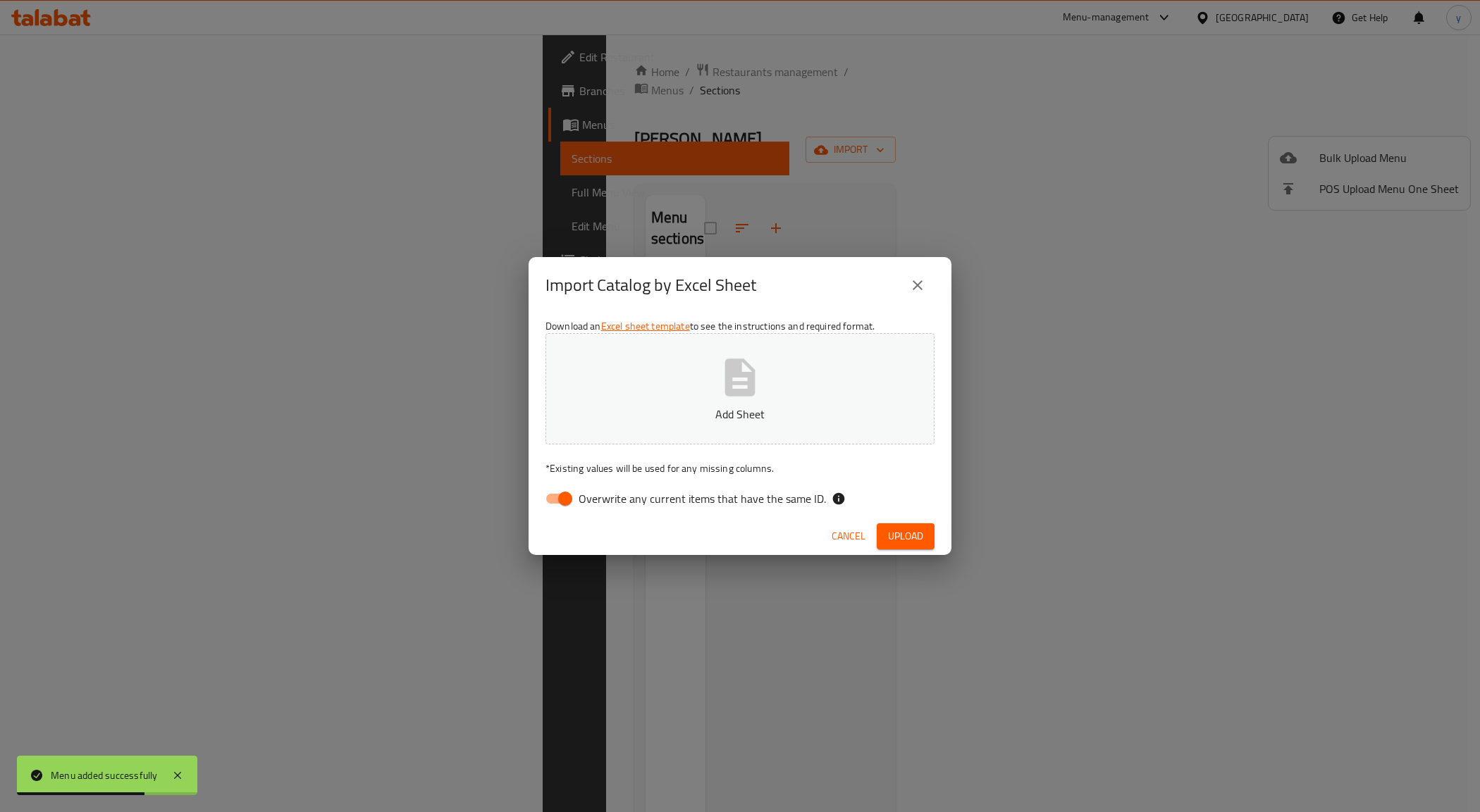
drag, startPoint x: 560, startPoint y: 487, endPoint x: 641, endPoint y: 409, distance: 112.4
click at [559, 487] on input "Overwrite any current items that have the same ID." at bounding box center [565, 498] width 80 height 27
checkbox input "false"
click at [649, 399] on button "Add Sheet" at bounding box center [740, 388] width 389 height 111
click at [922, 287] on icon "close" at bounding box center [918, 286] width 17 height 17
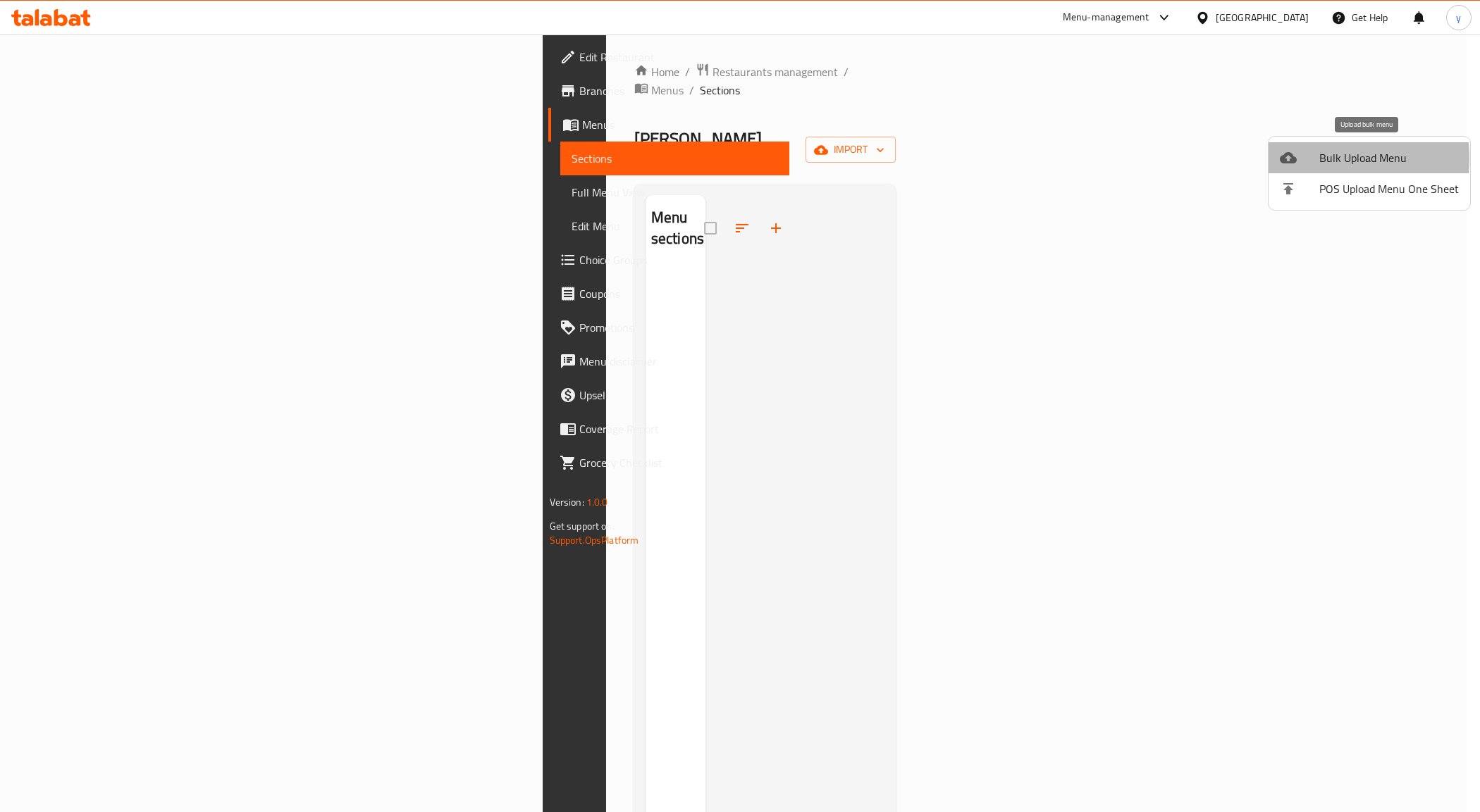
click at [1317, 159] on div at bounding box center [1300, 158] width 39 height 17
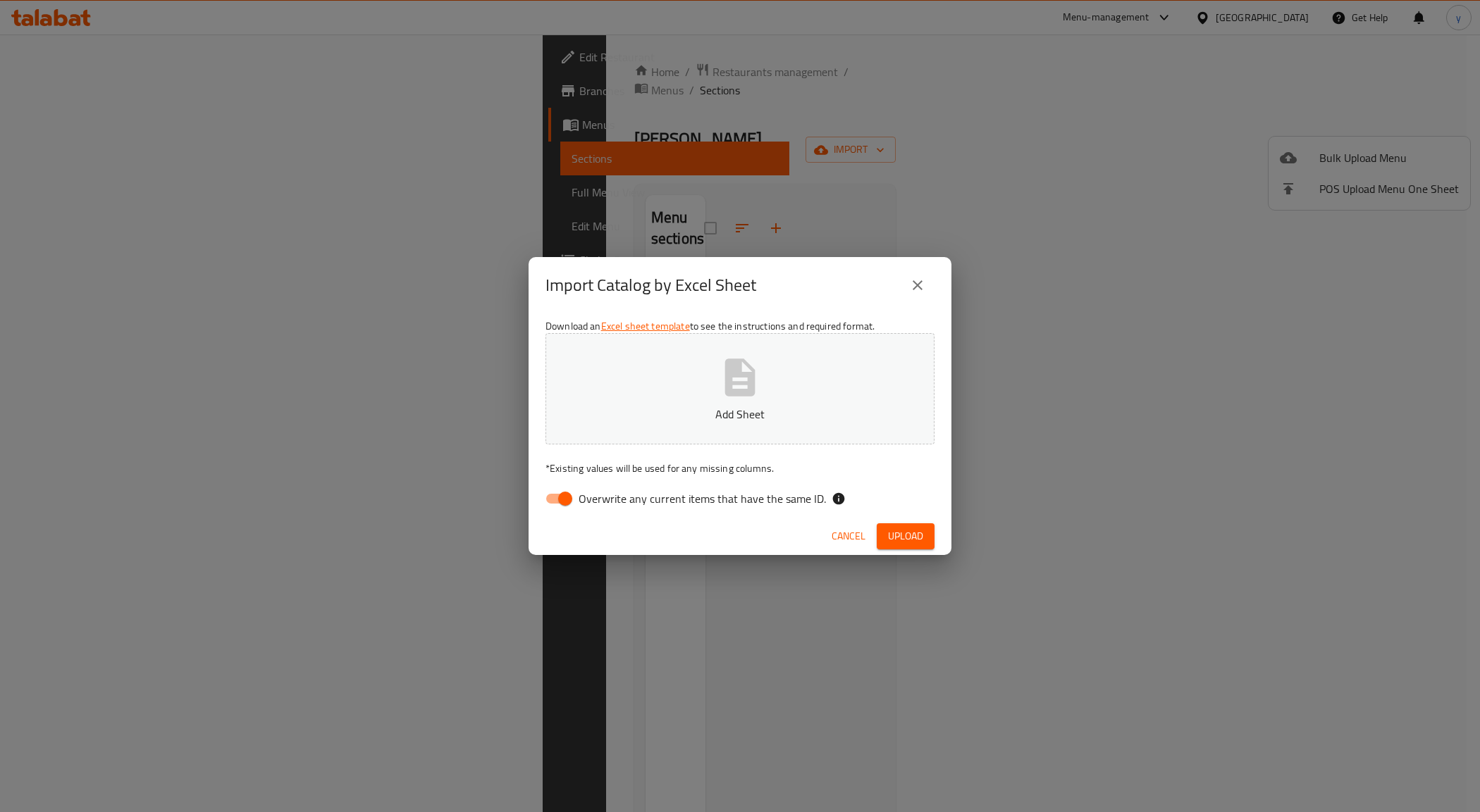
click at [571, 500] on input "Overwrite any current items that have the same ID." at bounding box center [565, 498] width 80 height 27
checkbox input "false"
click at [632, 406] on p "Add Sheet" at bounding box center [740, 414] width 345 height 17
click at [897, 530] on span "Upload" at bounding box center [906, 536] width 35 height 18
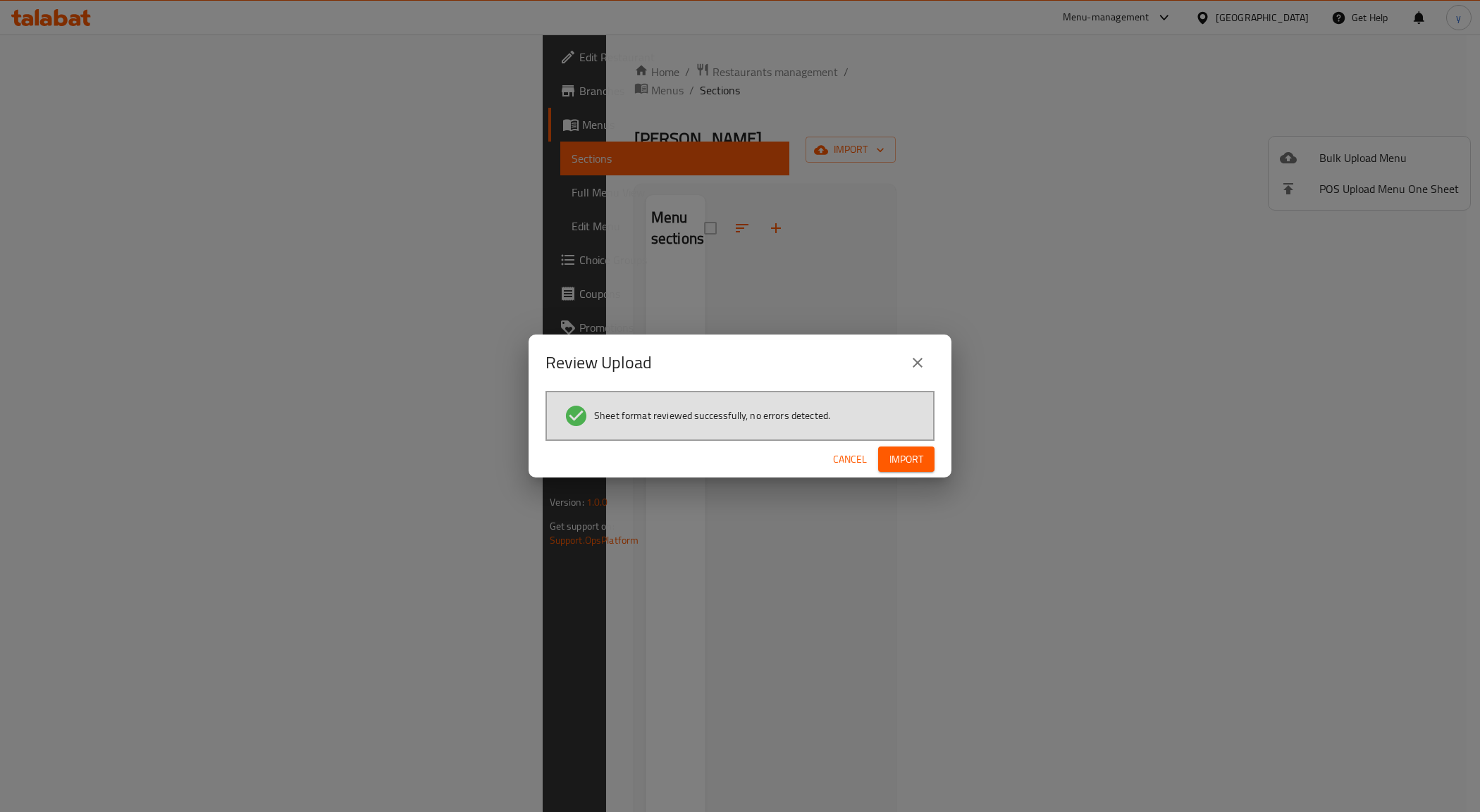
click at [885, 458] on button "Import" at bounding box center [907, 460] width 56 height 26
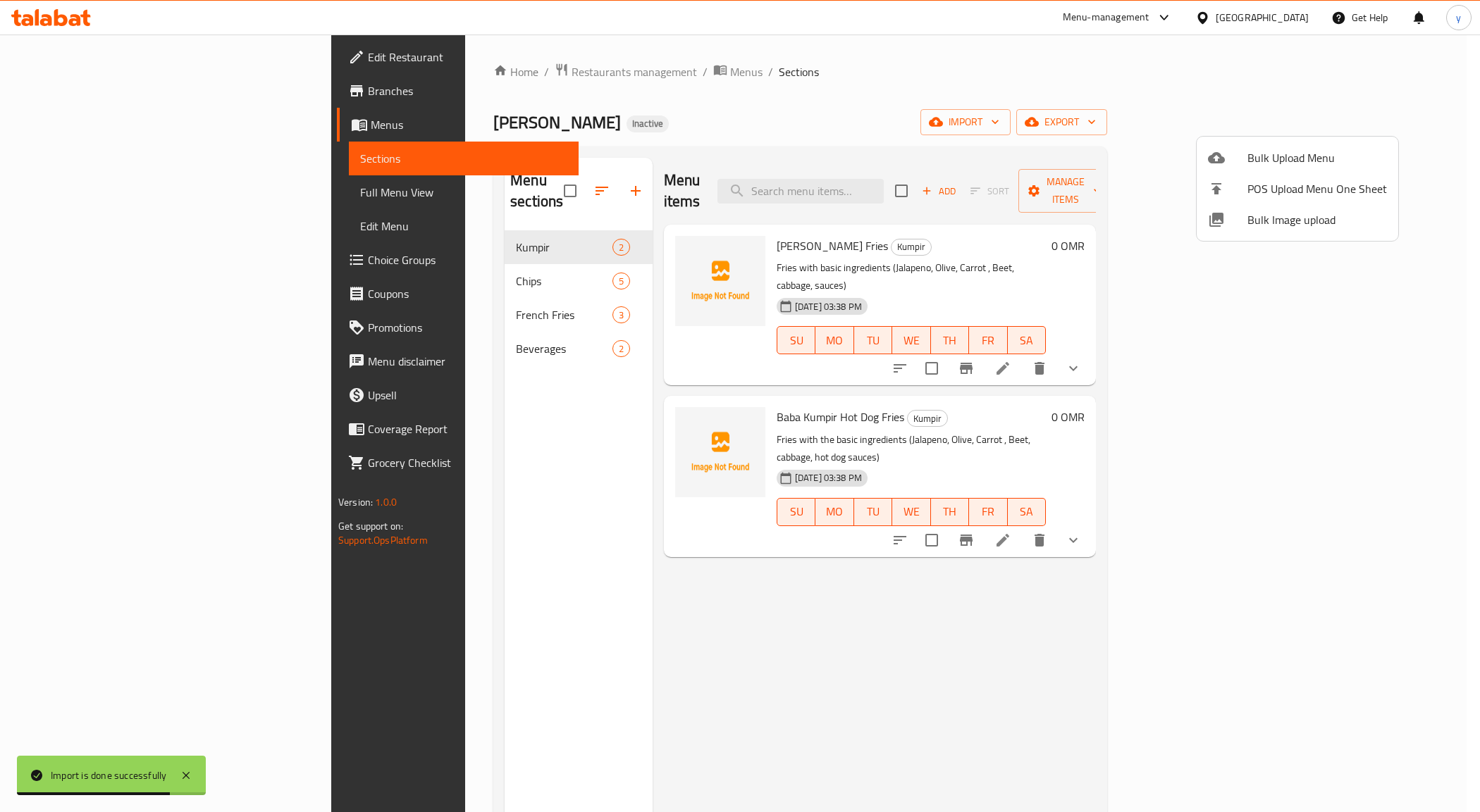
click at [399, 255] on div at bounding box center [740, 406] width 1480 height 812
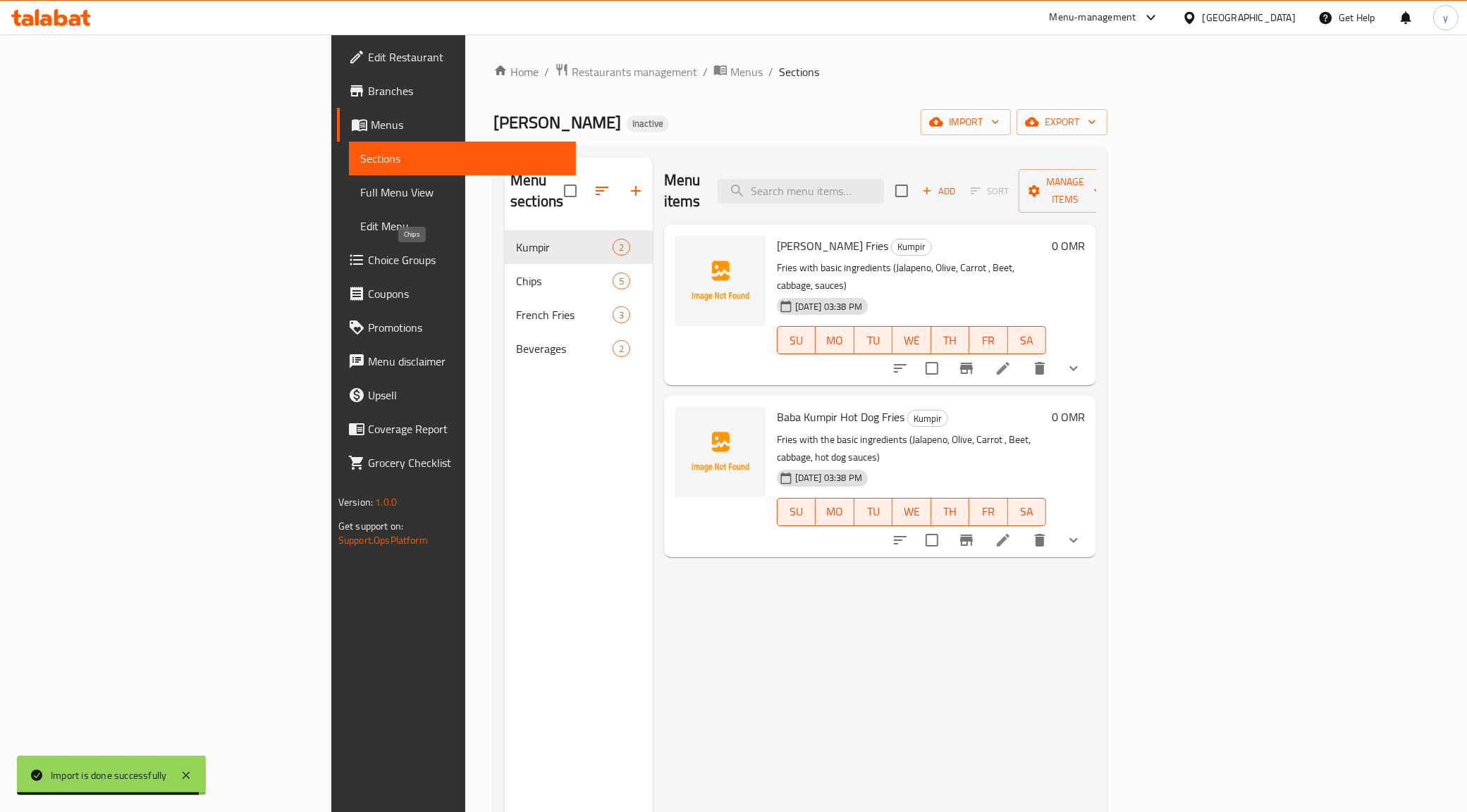
click at [516, 273] on span "Chips" at bounding box center [564, 281] width 96 height 17
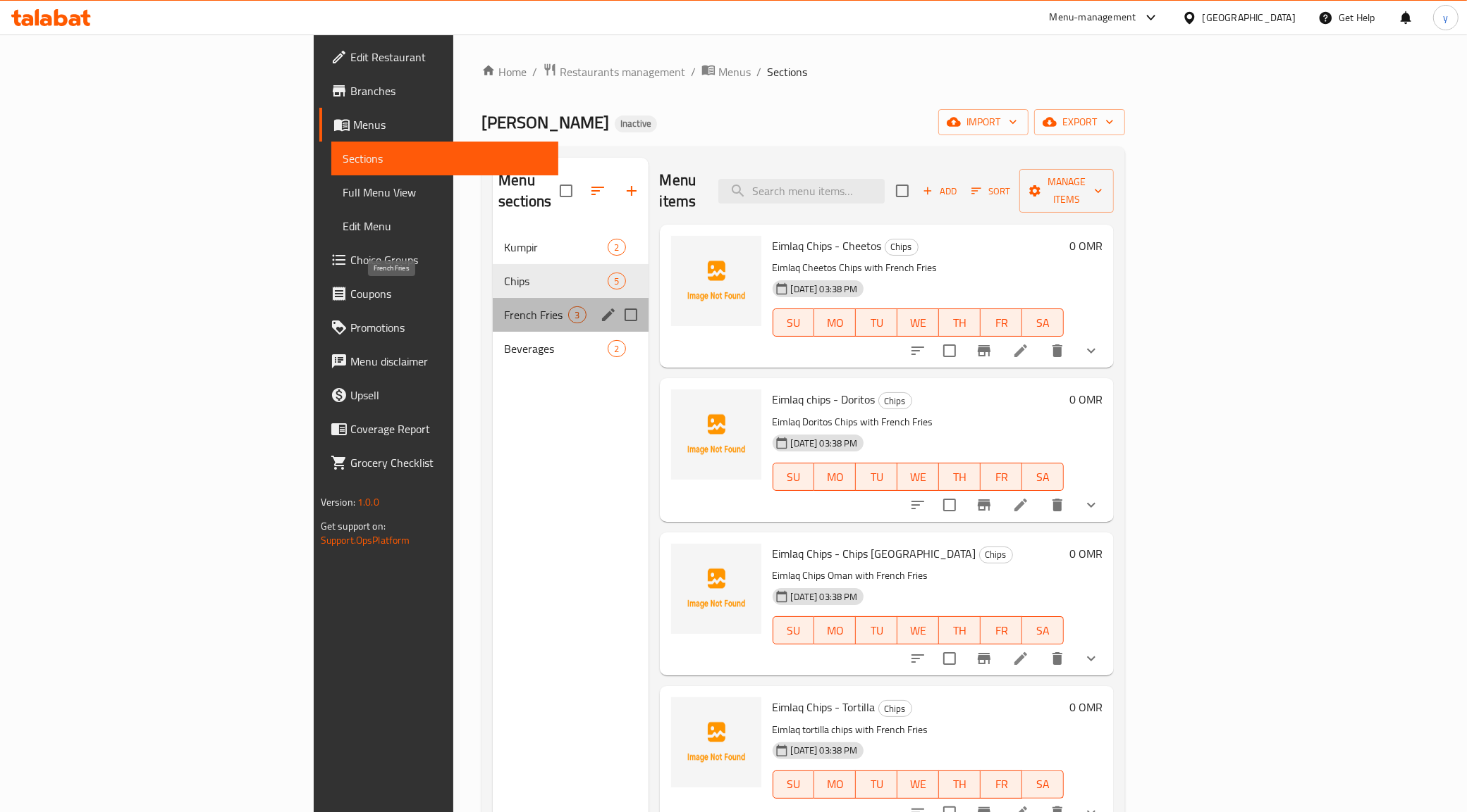
click at [504, 306] on span "French Fries" at bounding box center [536, 315] width 64 height 17
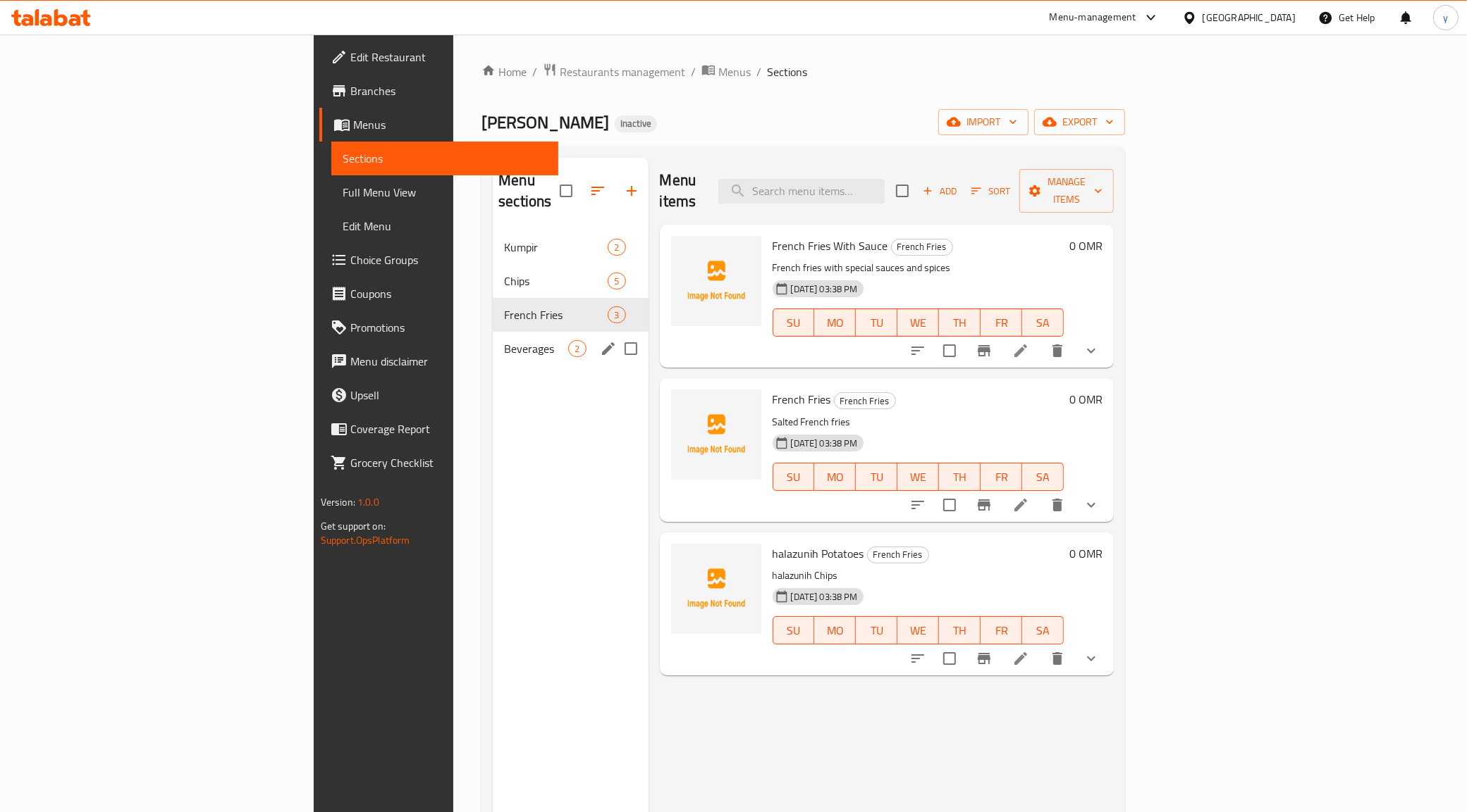
click at [493, 332] on div "Beverages 2" at bounding box center [571, 349] width 155 height 34
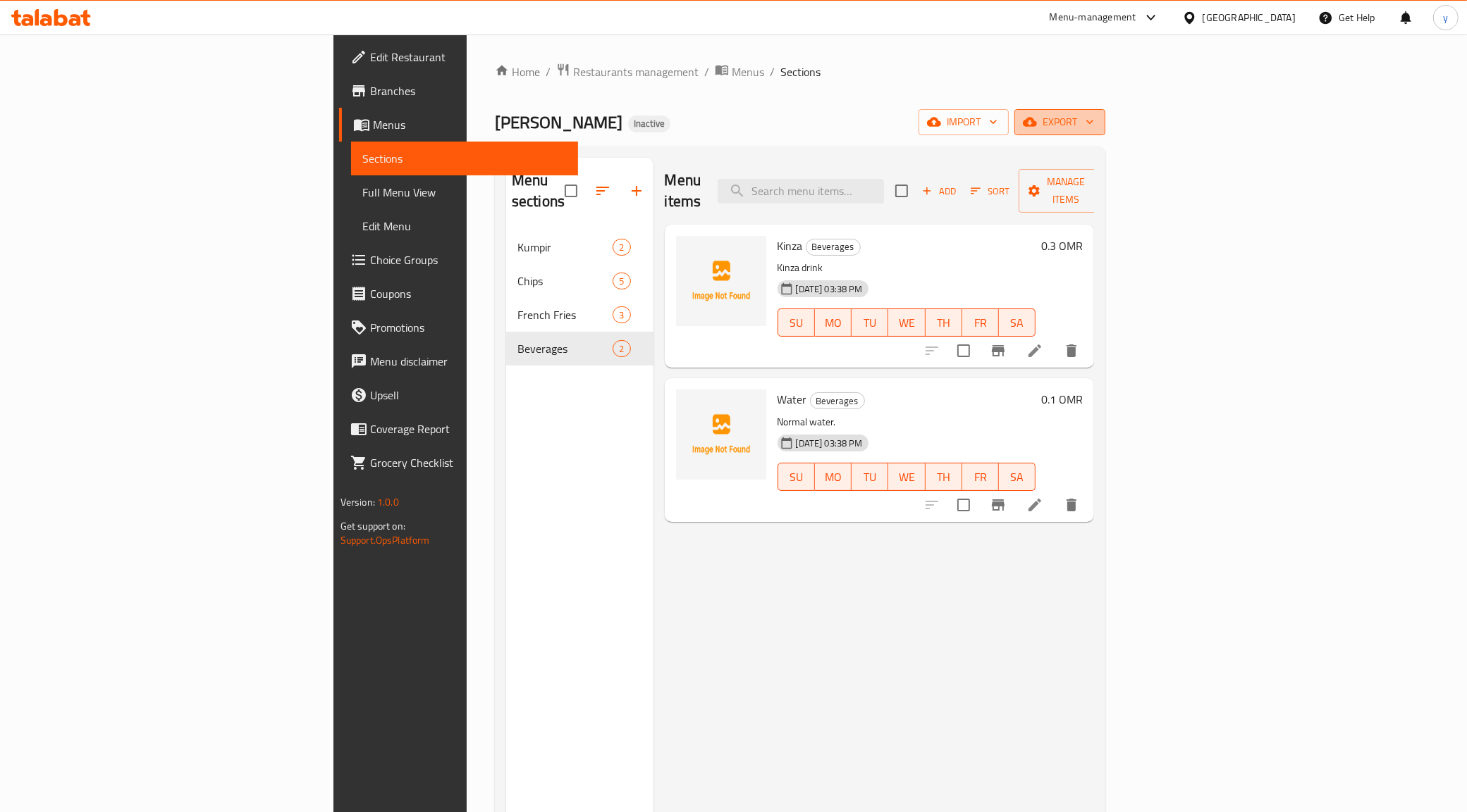
click at [1037, 118] on icon "button" at bounding box center [1029, 121] width 14 height 14
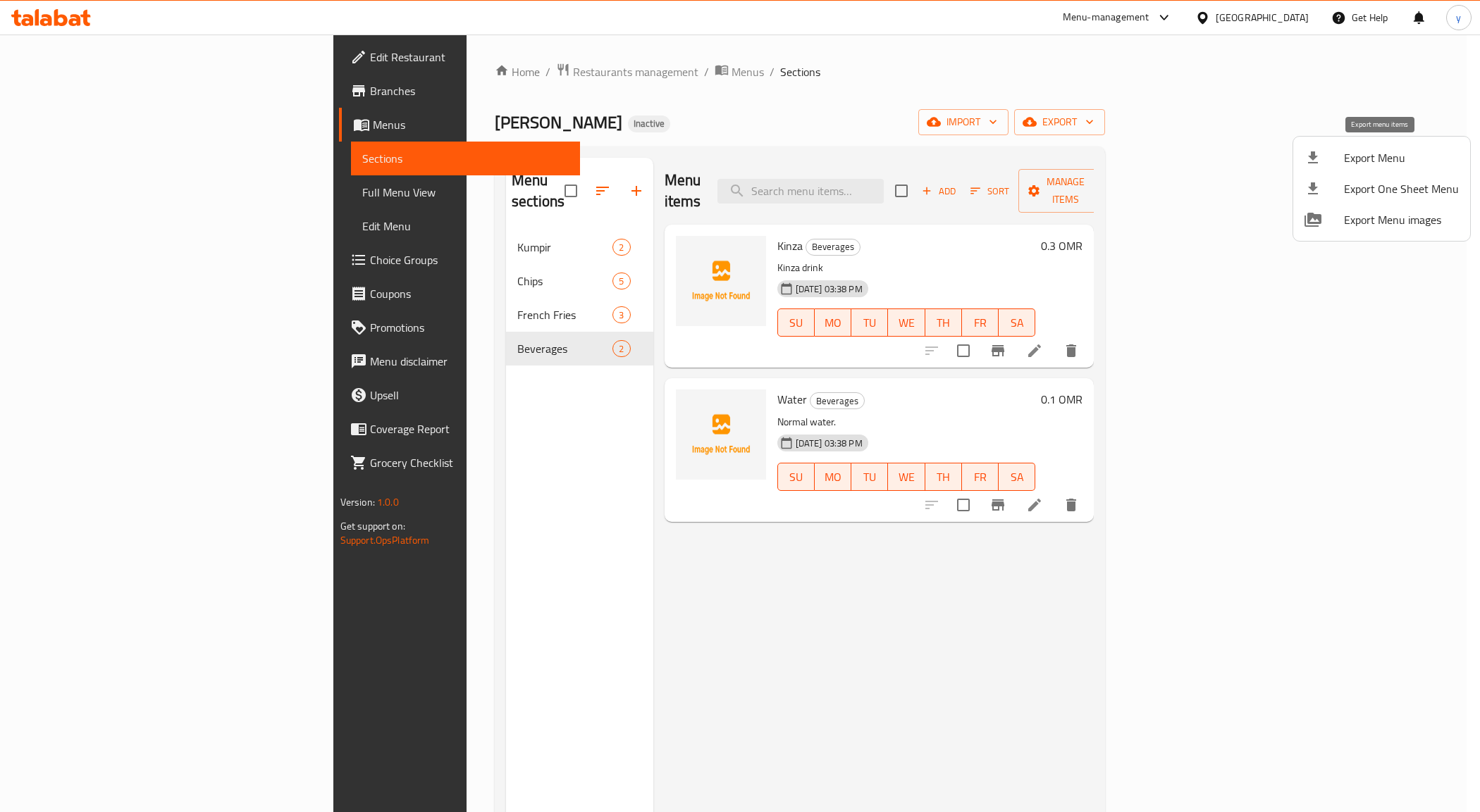
click at [1313, 159] on icon at bounding box center [1313, 157] width 10 height 12
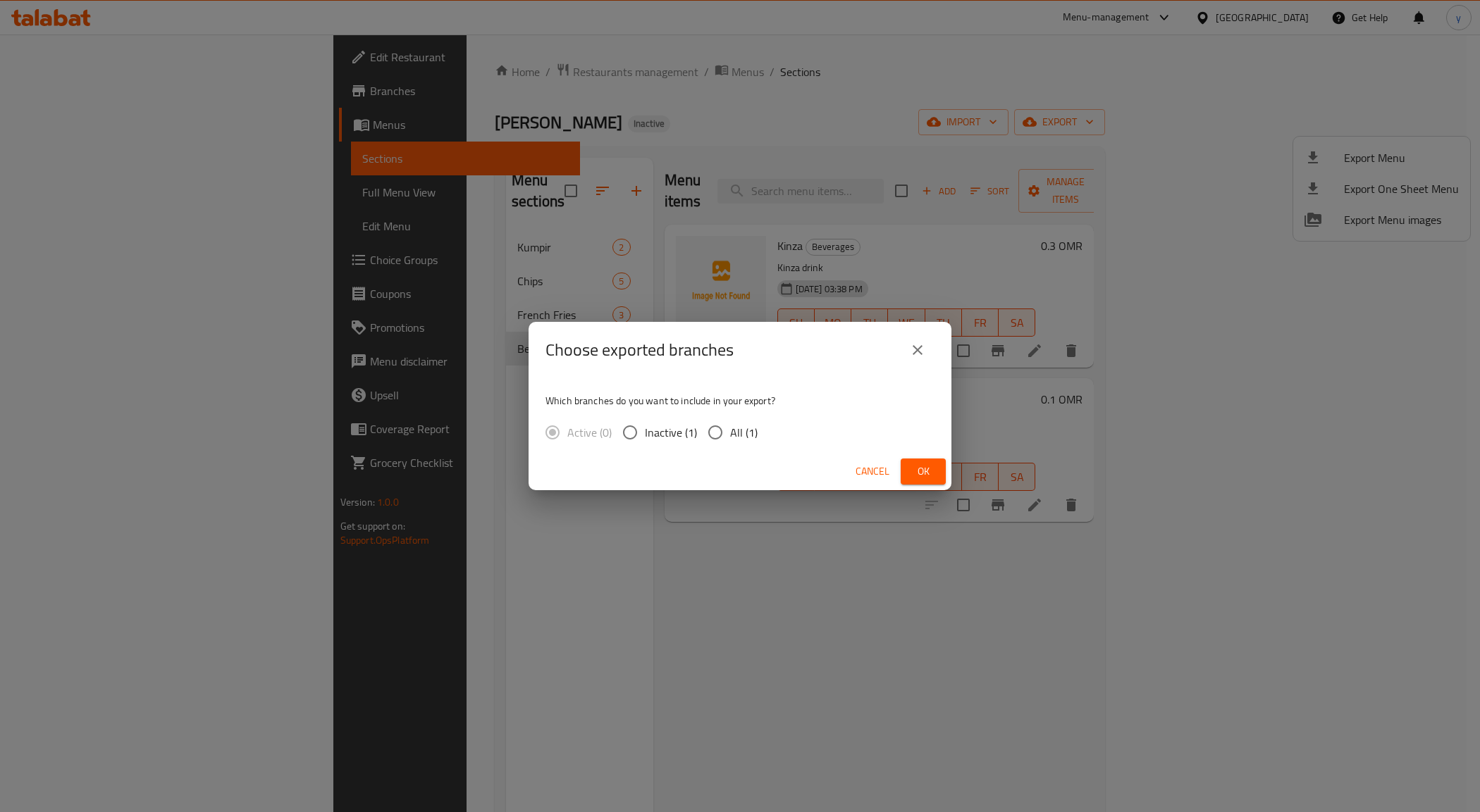
click at [725, 427] on input "All (1)" at bounding box center [715, 433] width 30 height 30
radio input "true"
click at [931, 474] on span "Ok" at bounding box center [923, 471] width 22 height 18
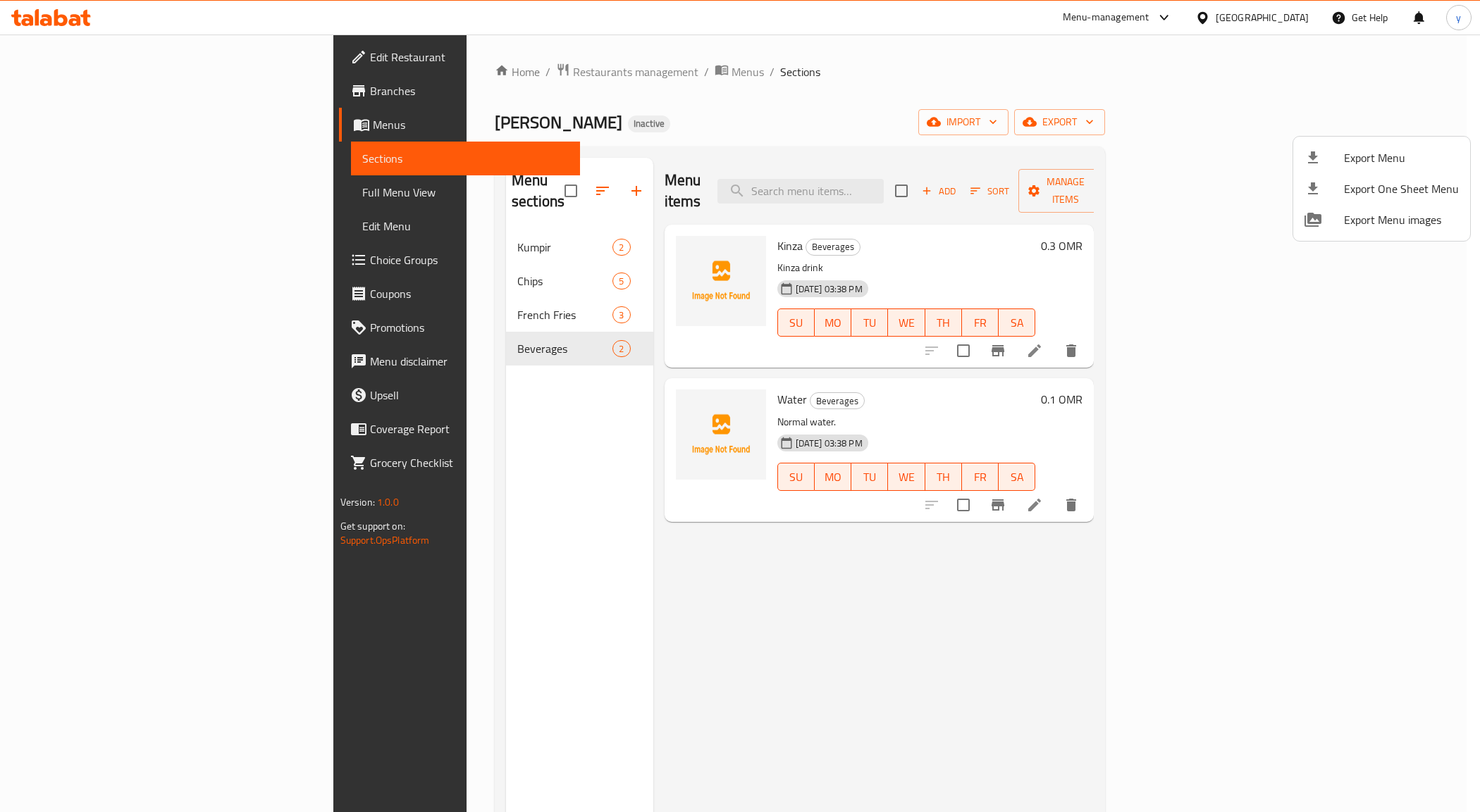
click at [125, 194] on div at bounding box center [740, 406] width 1480 height 812
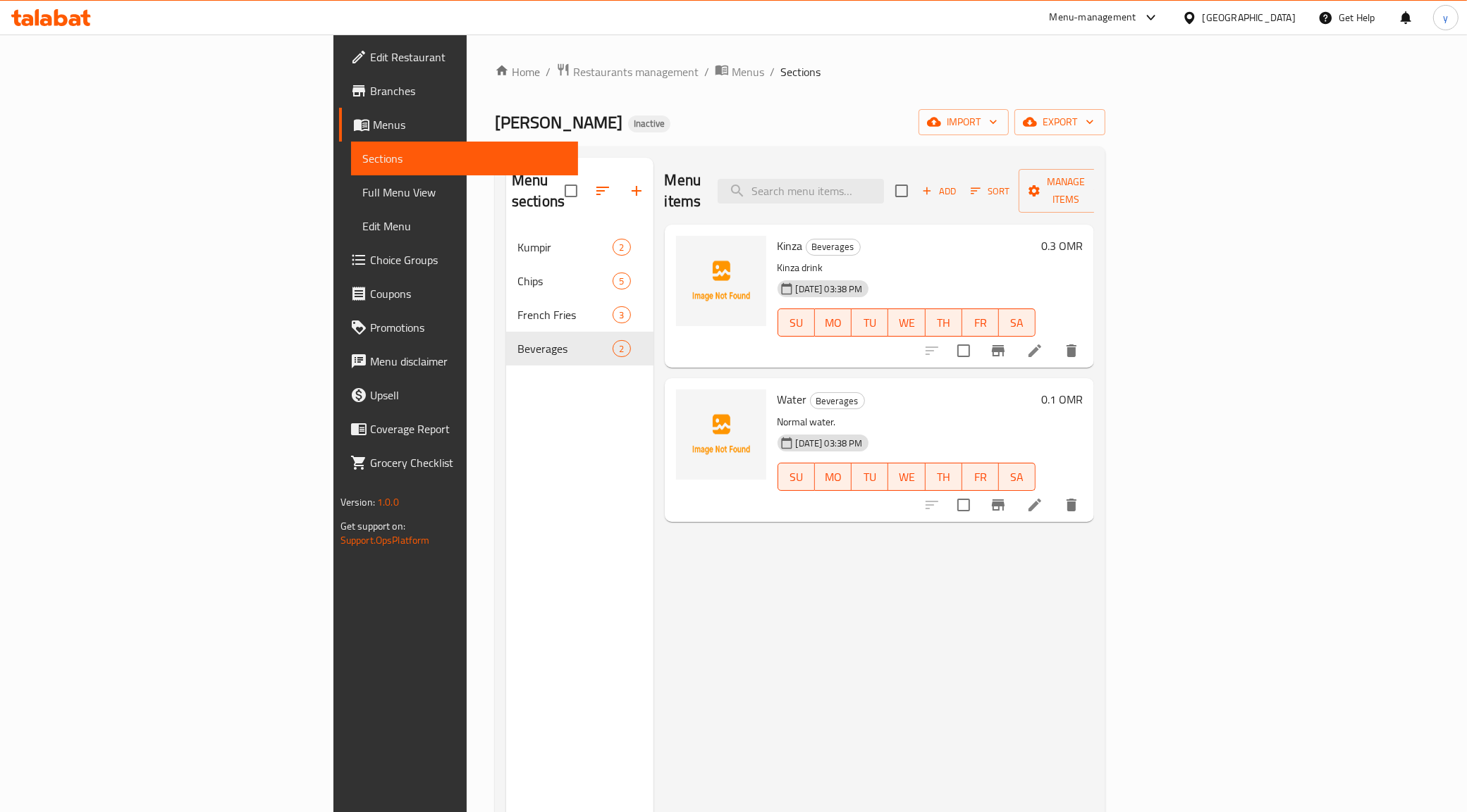
click at [362, 194] on span "Full Menu View" at bounding box center [465, 192] width 205 height 17
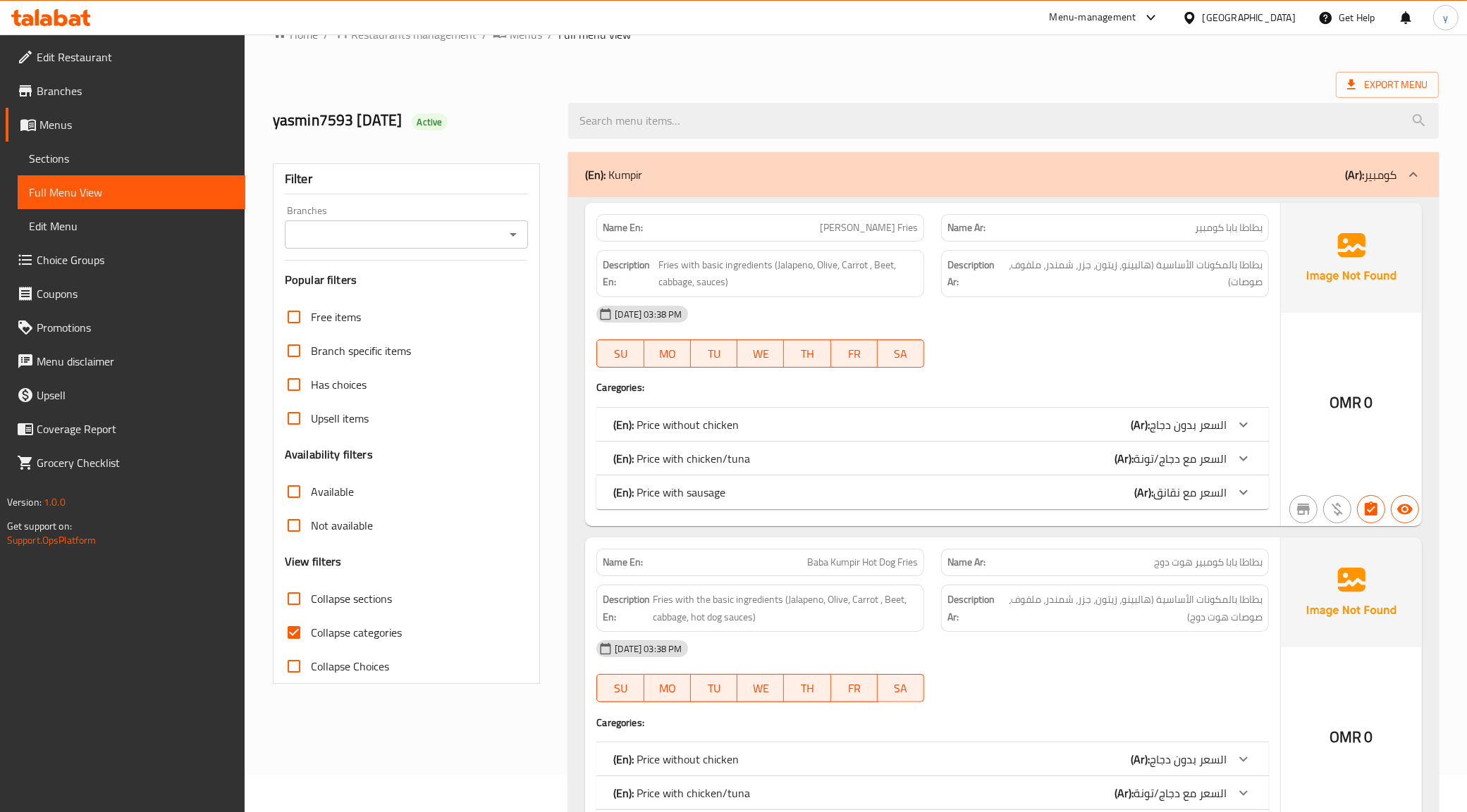
scroll to position [176, 0]
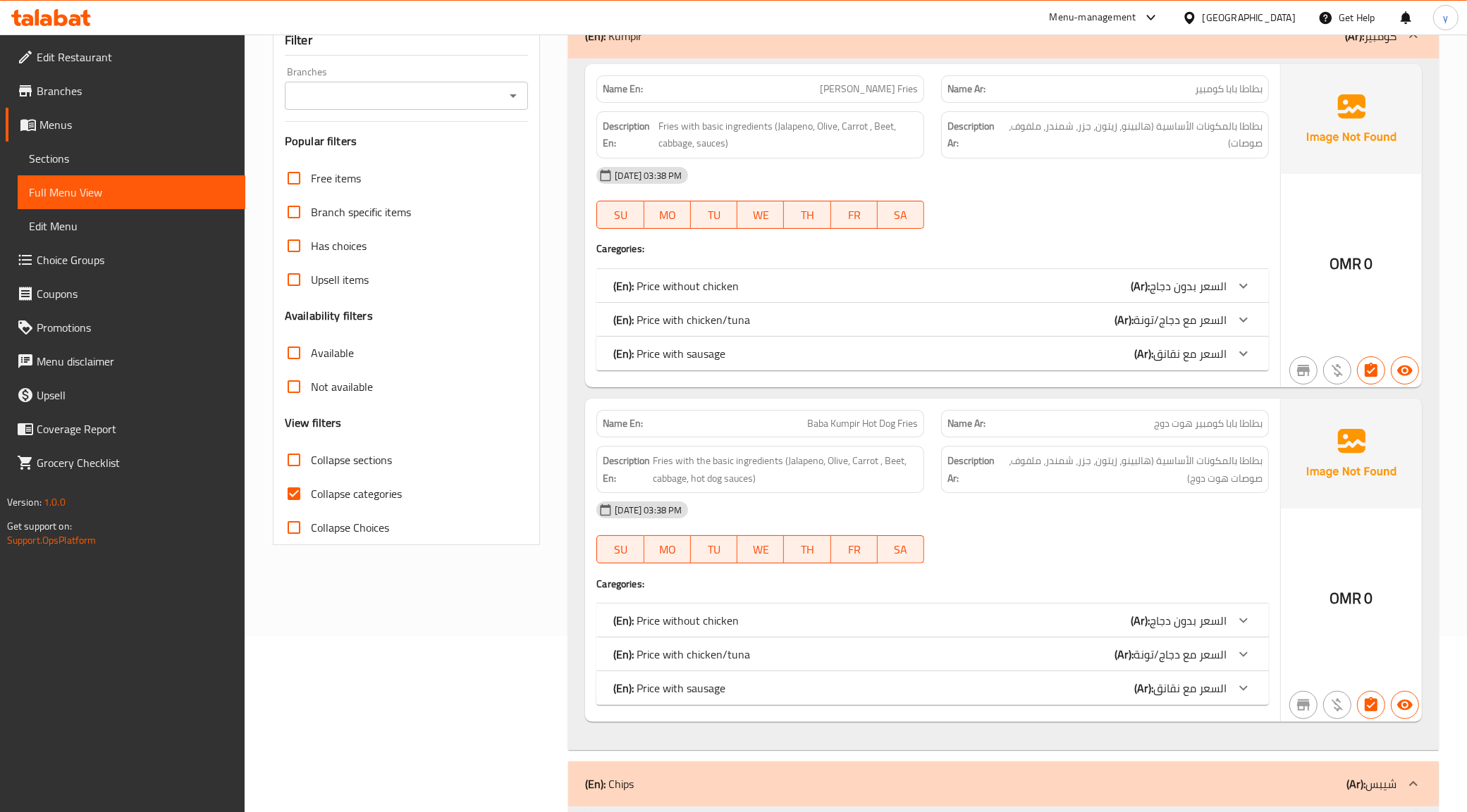
click at [293, 494] on input "Collapse categories" at bounding box center [294, 494] width 34 height 34
checkbox input "false"
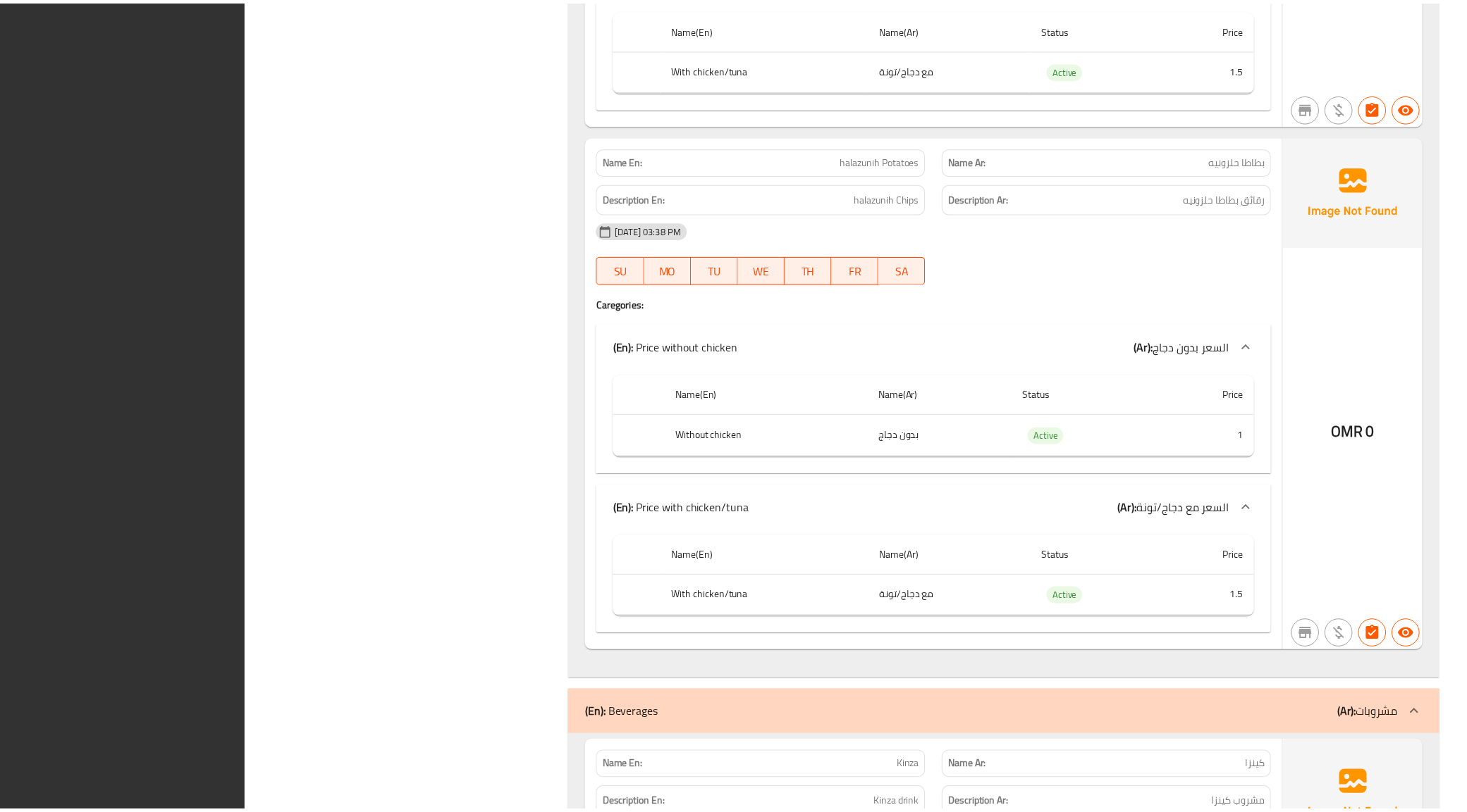
scroll to position [5712, 0]
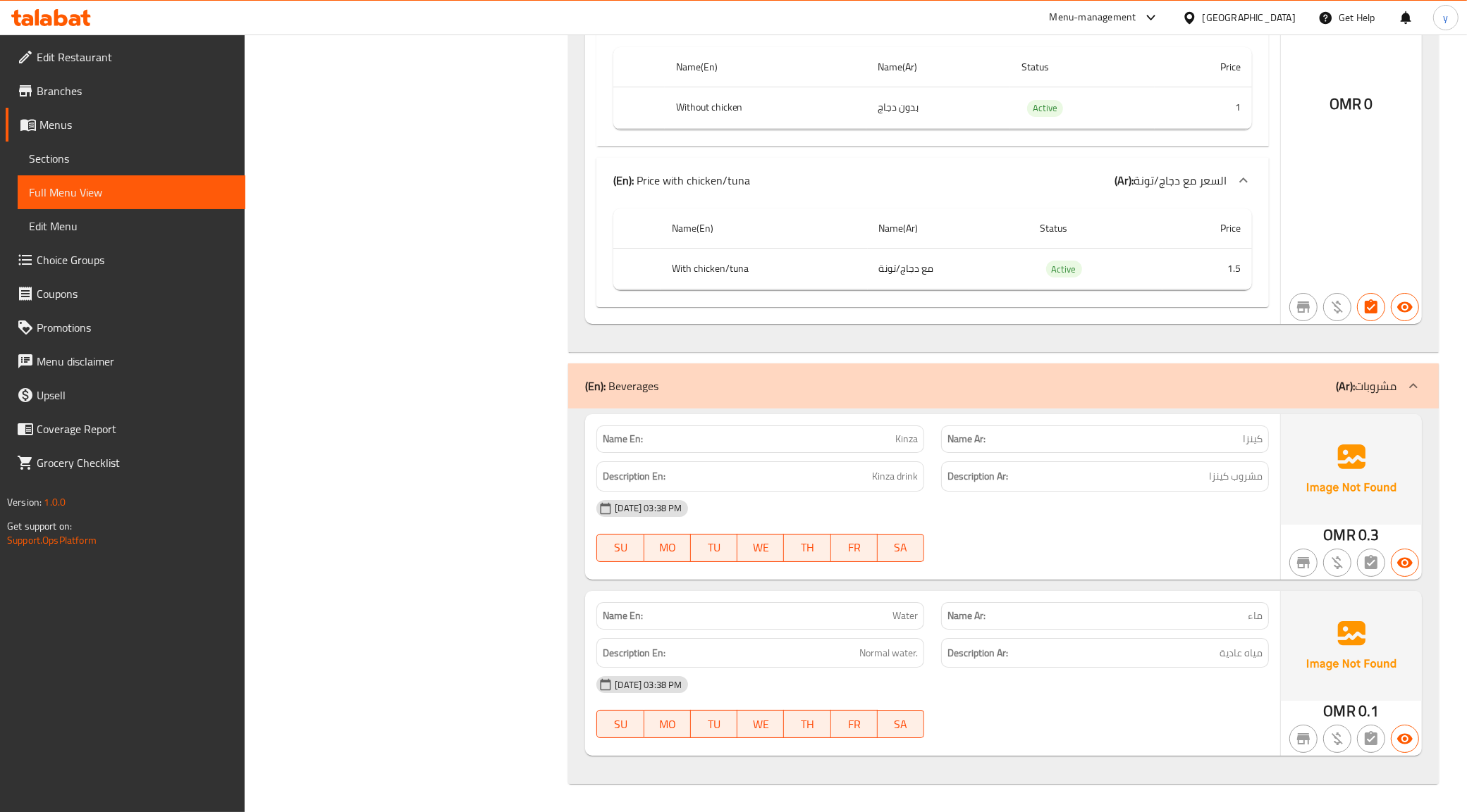
click at [92, 92] on span "Branches" at bounding box center [134, 91] width 197 height 17
